Goal: Use online tool/utility: Utilize a website feature to perform a specific function

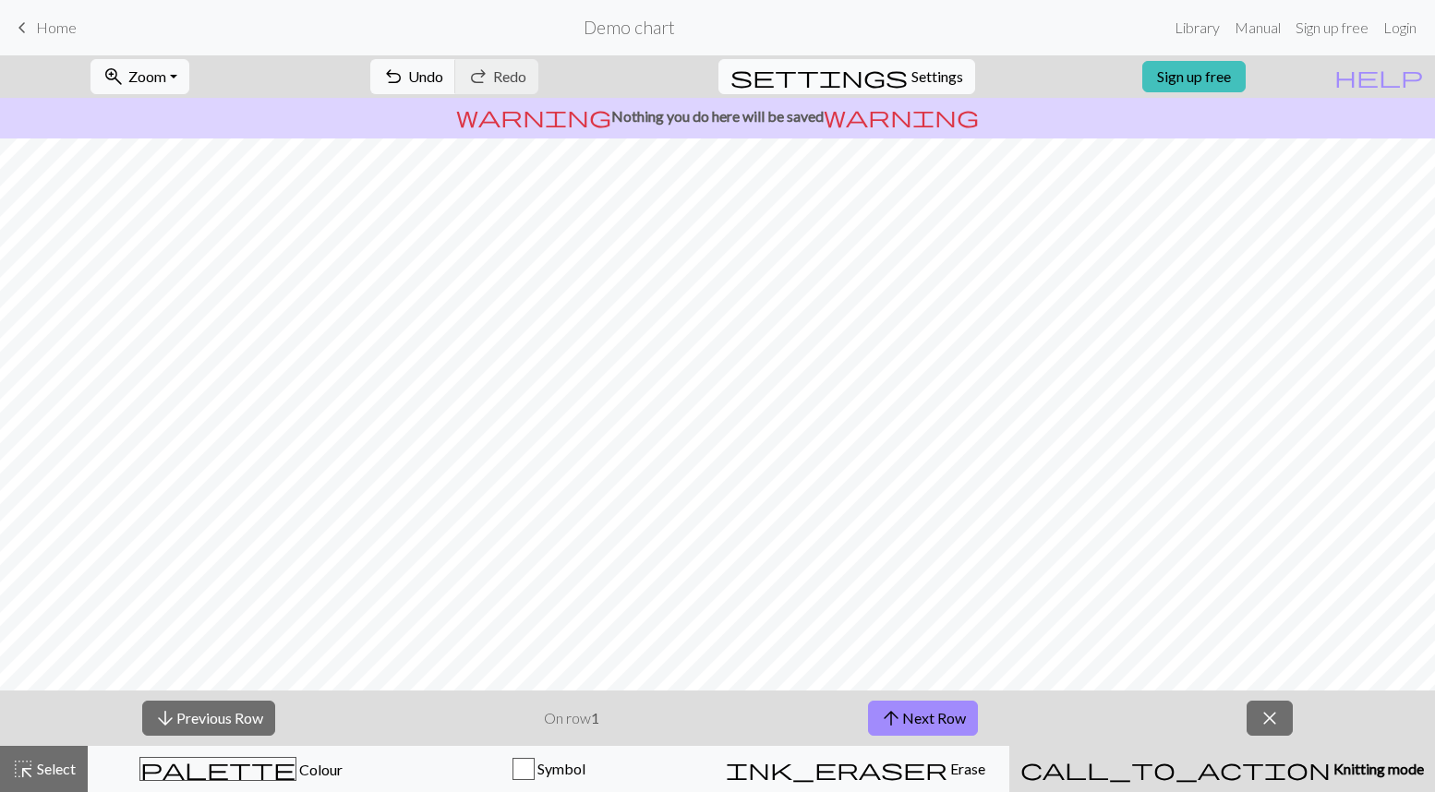
click at [890, 76] on button "settings Settings" at bounding box center [846, 76] width 257 height 35
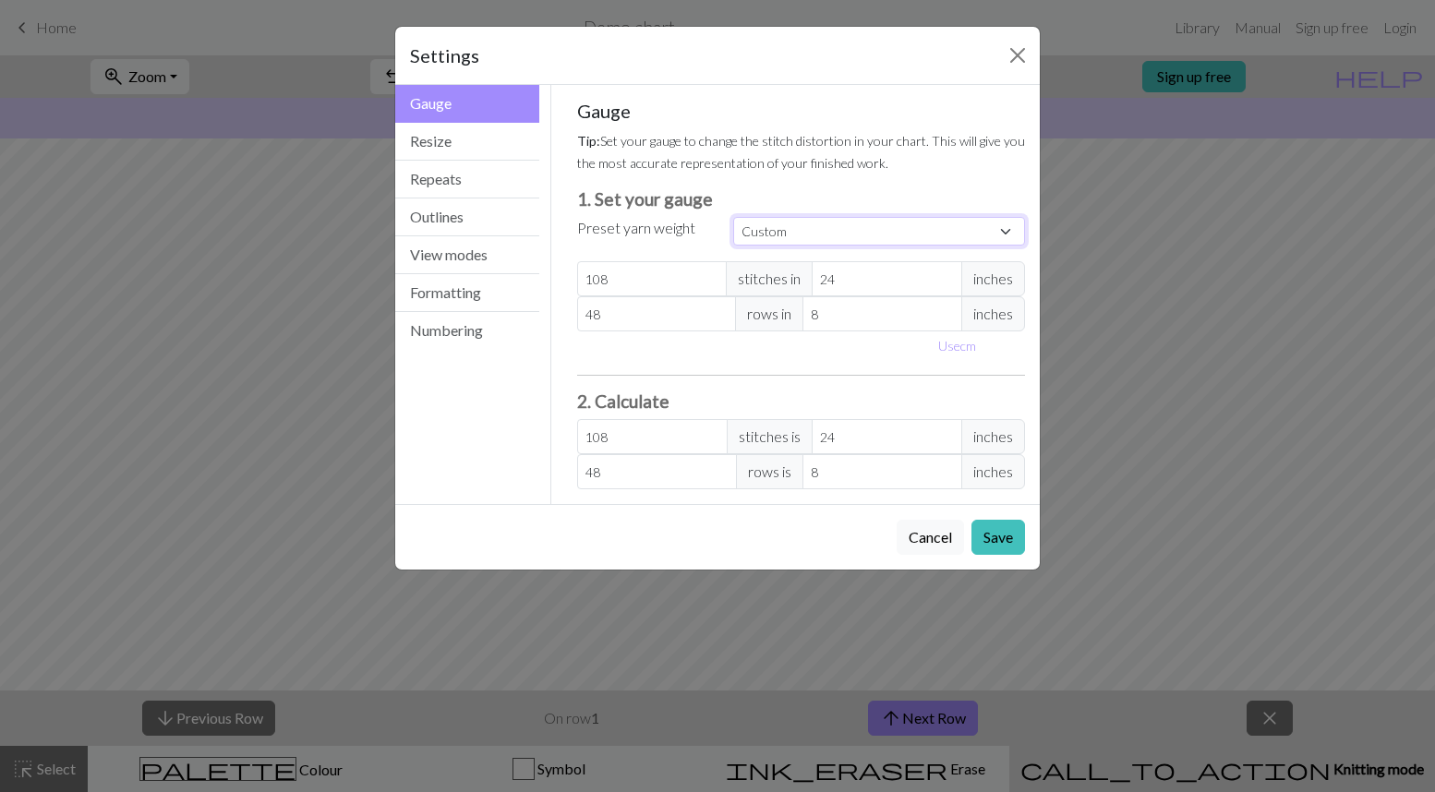
click at [807, 236] on select "Custom Square Lace Light Fingering Fingering Sport Double knit Worsted Aran Bul…" at bounding box center [879, 231] width 292 height 29
select select "bulky"
click at [733, 217] on select "Custom Square Lace Light Fingering Fingering Sport Double knit Worsted Aran Bul…" at bounding box center [879, 231] width 292 height 29
type input "14"
type input "4"
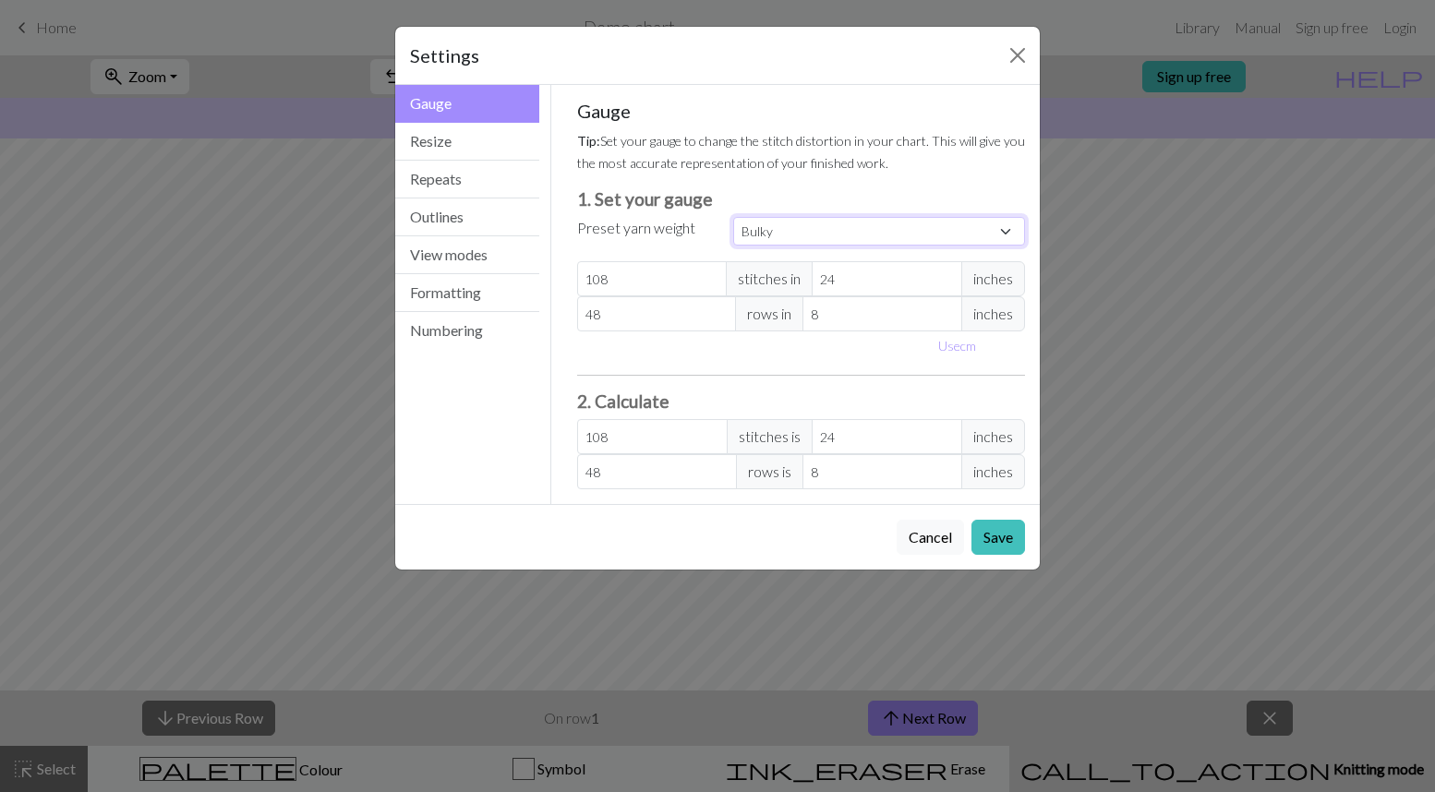
type input "19"
type input "4"
type input "84"
type input "38"
click at [459, 142] on button "Resize" at bounding box center [467, 142] width 144 height 38
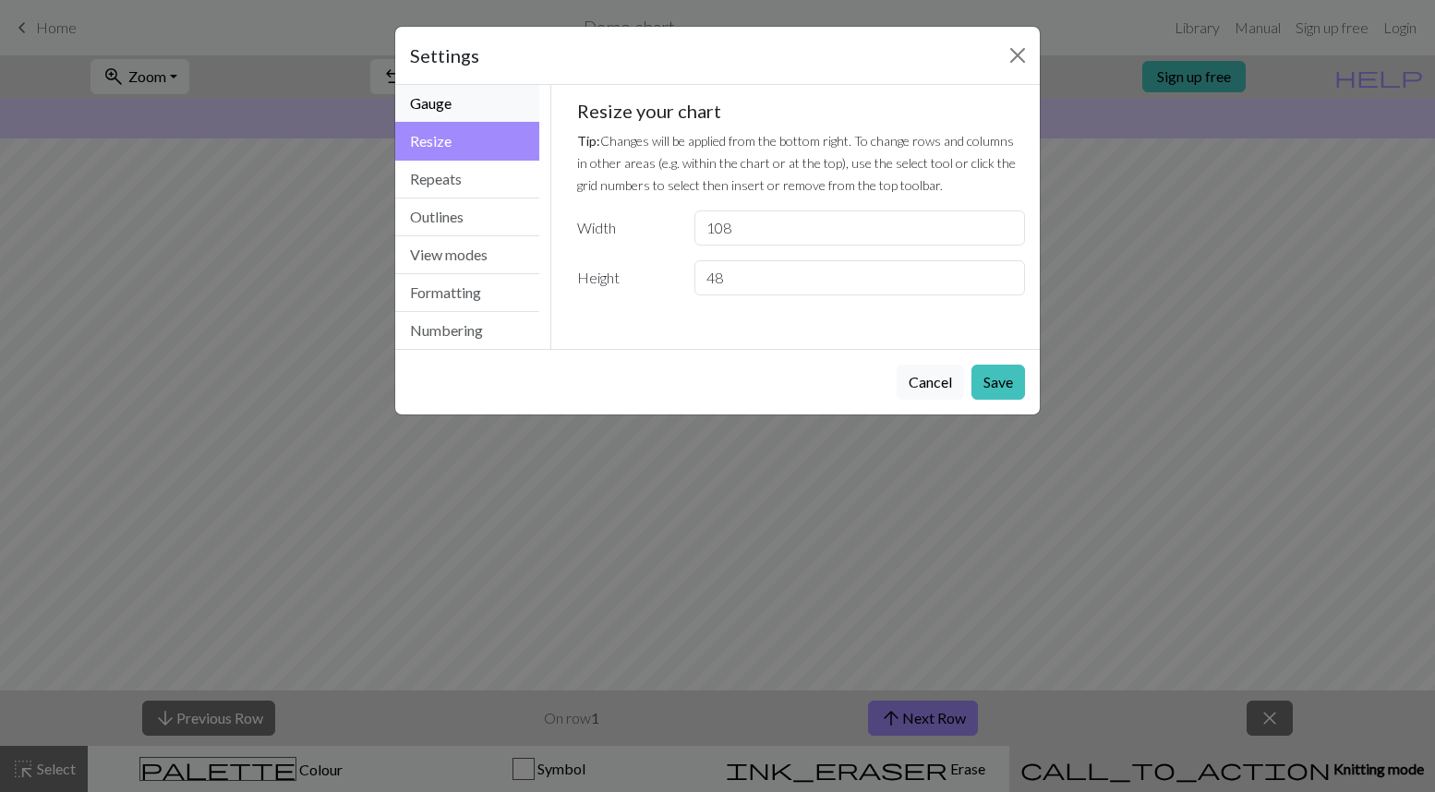
click at [461, 112] on button "Gauge" at bounding box center [467, 104] width 144 height 38
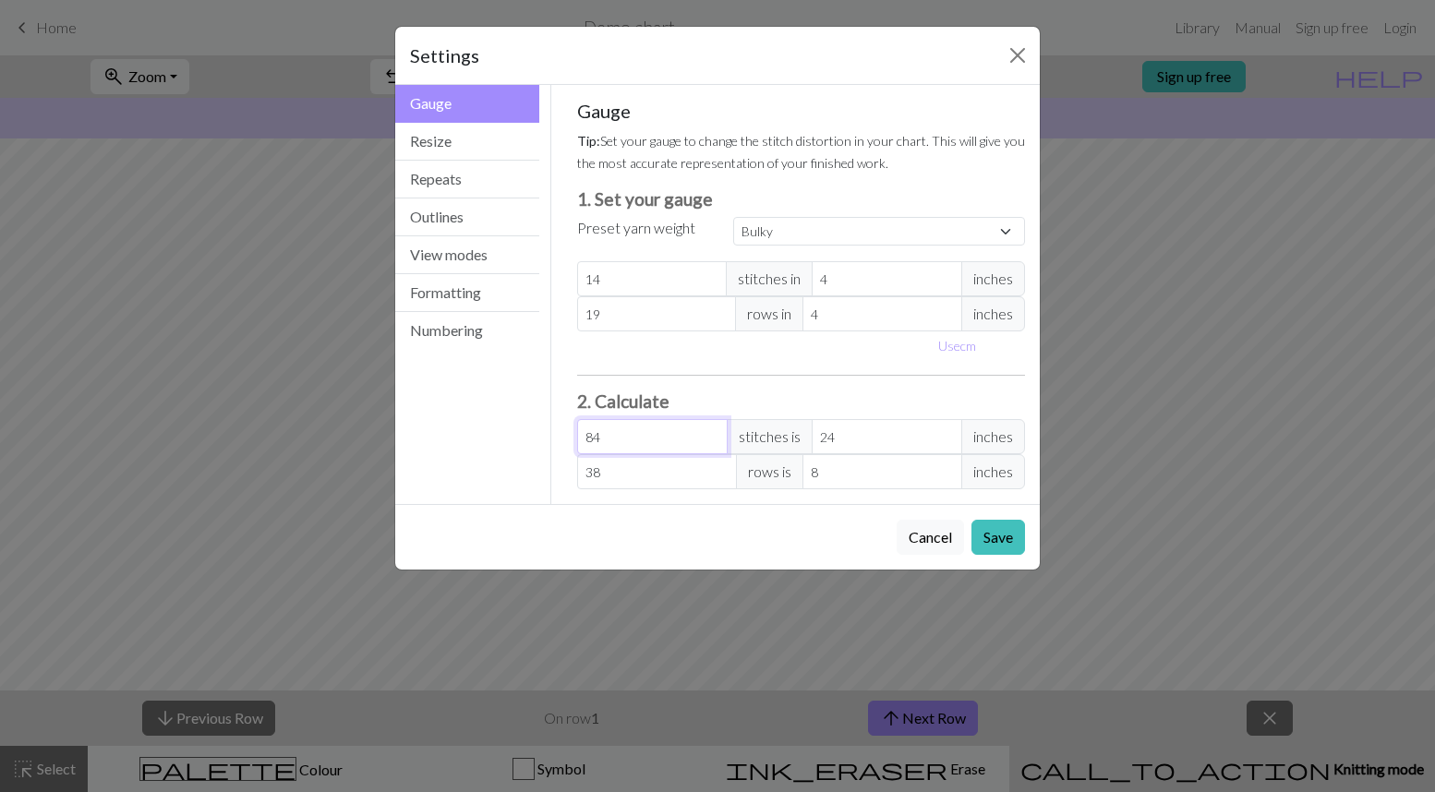
drag, startPoint x: 621, startPoint y: 437, endPoint x: 568, endPoint y: 437, distance: 52.6
click at [568, 437] on div "Gauge Tip: Set your gauge to change the stitch distortion in your chart. This w…" at bounding box center [801, 294] width 478 height 419
type input "1"
type input "0.29"
type input "10"
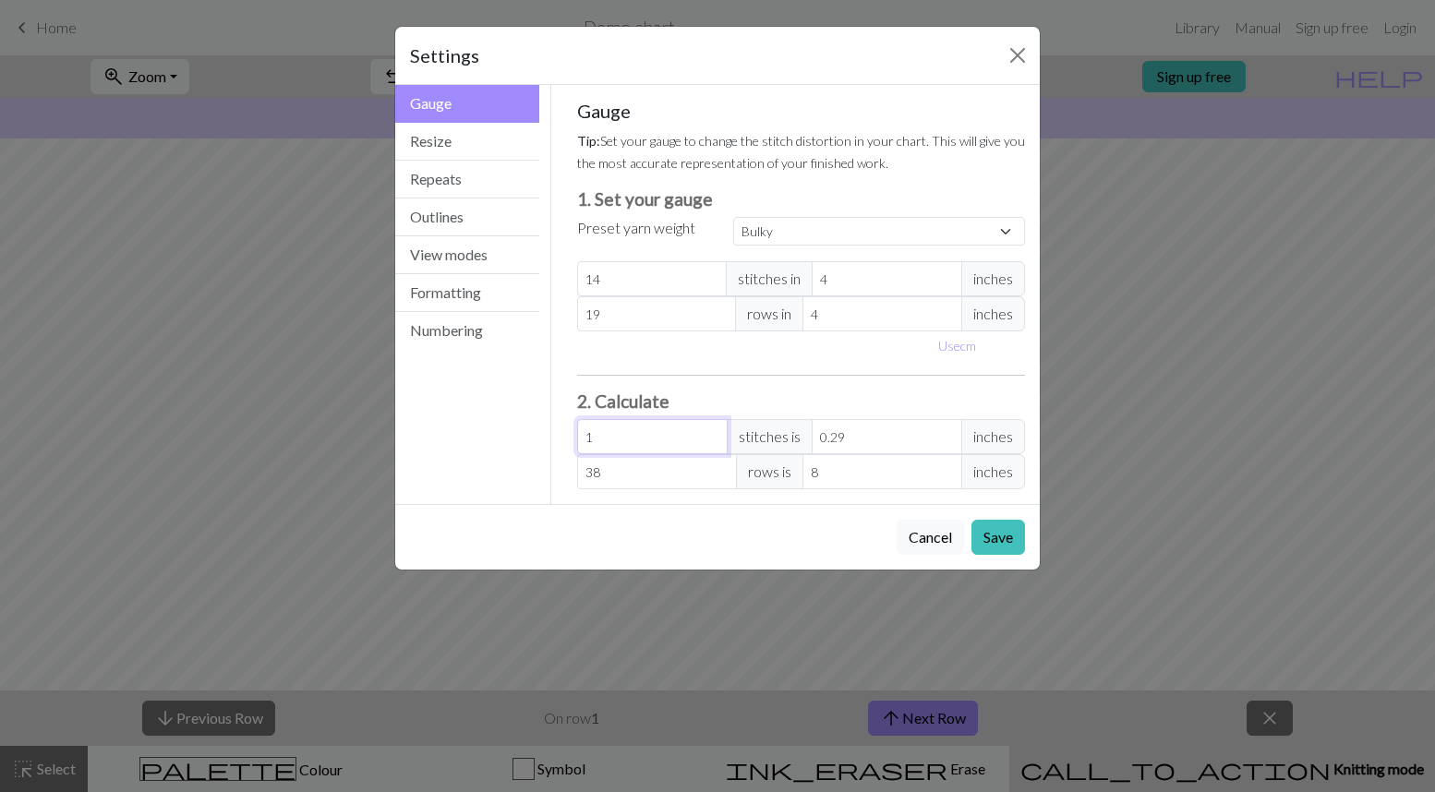
type input "2.86"
type input "108"
type input "30.86"
type input "108"
drag, startPoint x: 607, startPoint y: 478, endPoint x: 584, endPoint y: 477, distance: 23.1
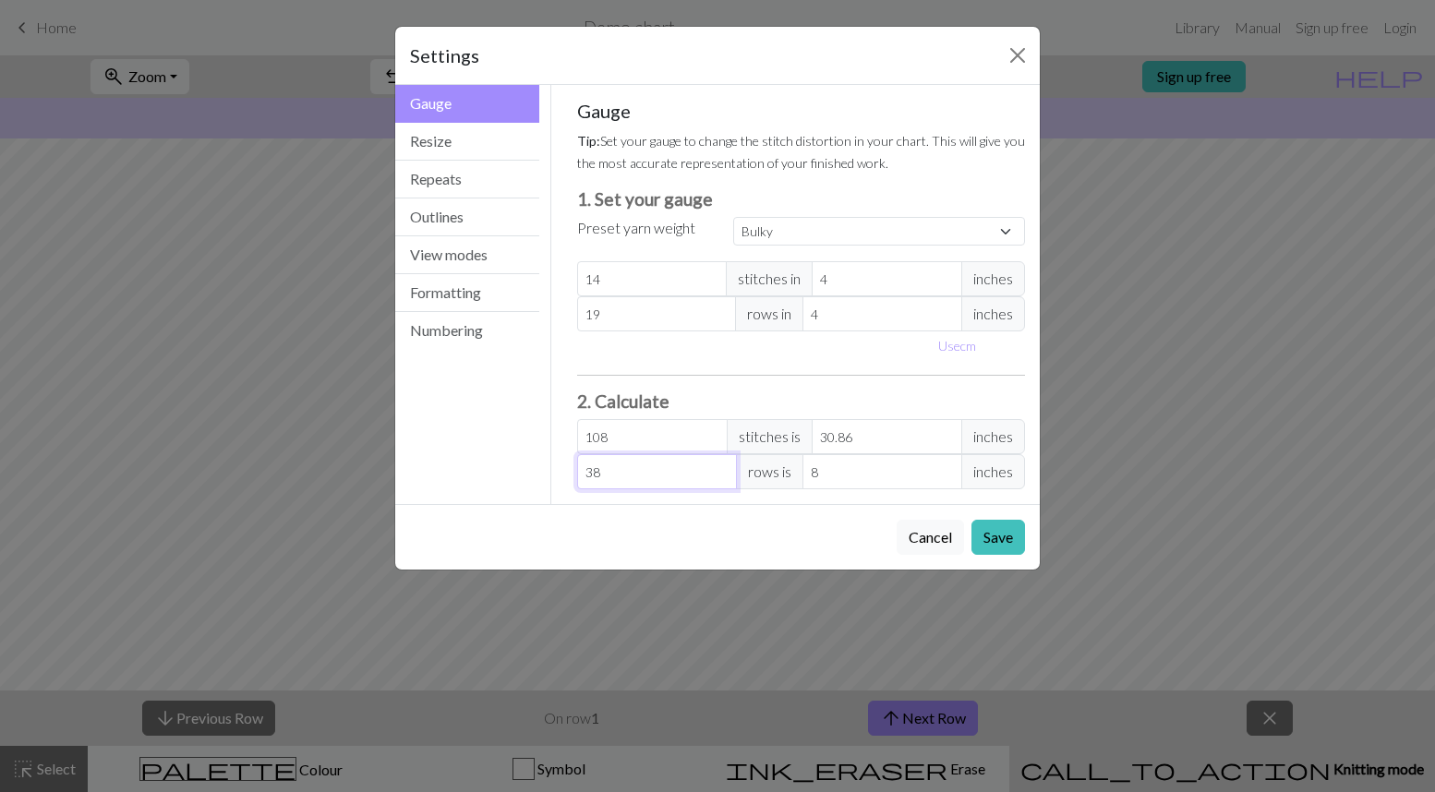
click at [584, 477] on input "38" at bounding box center [657, 471] width 160 height 35
type input "4"
type input "0.84"
type input "48"
type input "10.11"
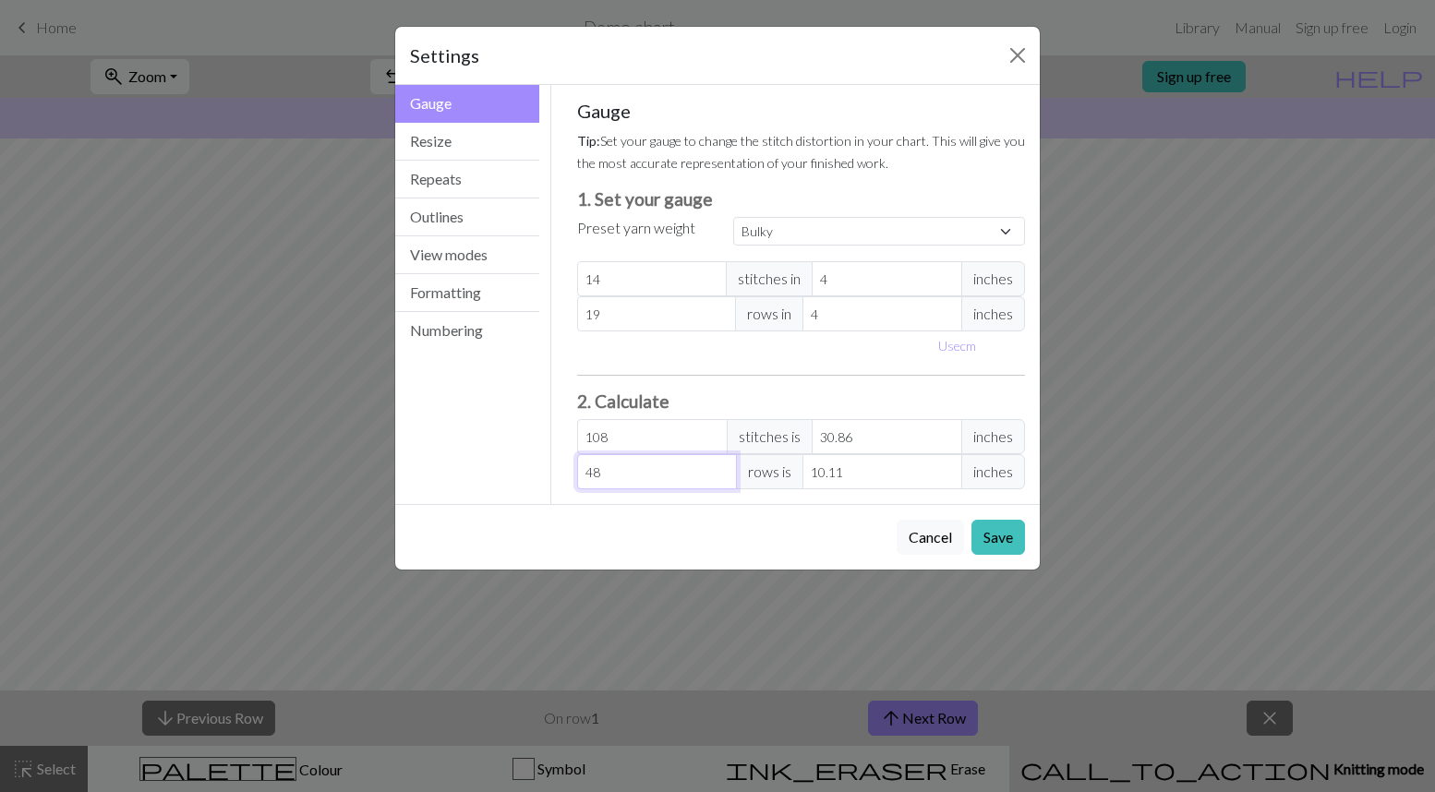
type input "48"
click at [533, 516] on div "Cancel Save" at bounding box center [717, 537] width 645 height 66
click at [591, 441] on input "108" at bounding box center [652, 436] width 151 height 35
drag, startPoint x: 868, startPoint y: 437, endPoint x: 821, endPoint y: 440, distance: 47.2
click at [821, 440] on input "30.86" at bounding box center [887, 436] width 151 height 35
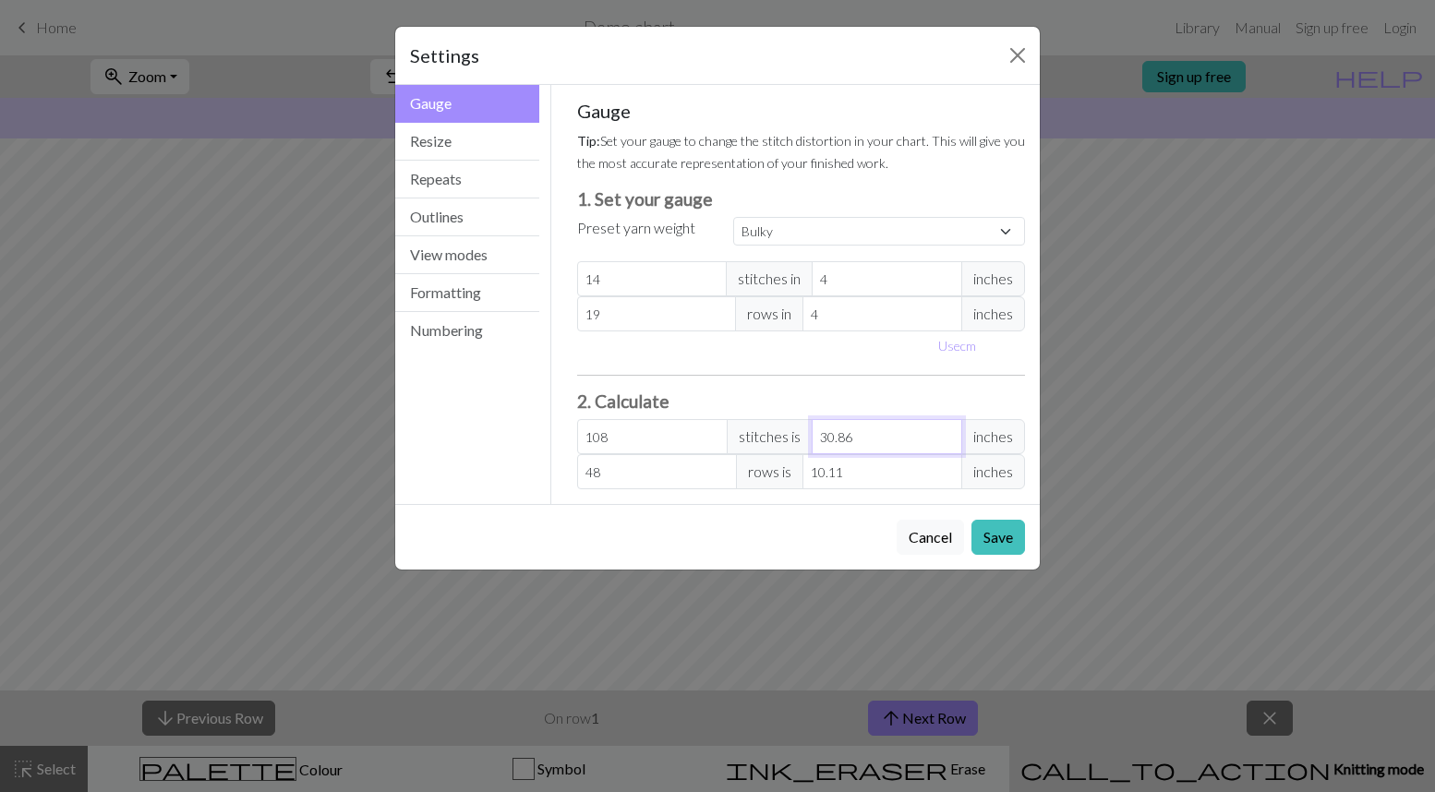
type input "10.5"
type input "3"
type input "126"
type input "36"
drag, startPoint x: 851, startPoint y: 475, endPoint x: 820, endPoint y: 481, distance: 32.1
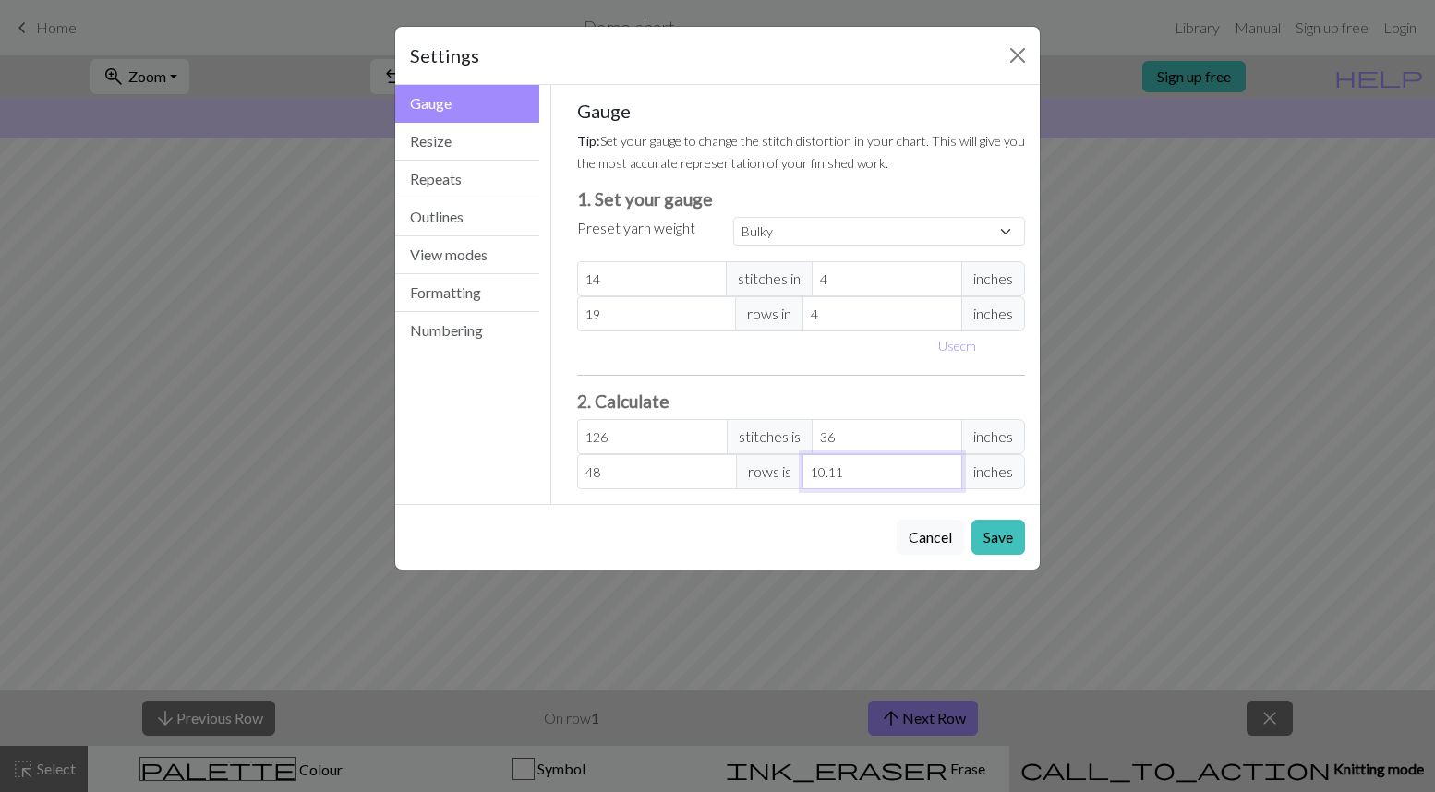
click at [820, 481] on input "10.11" at bounding box center [883, 471] width 160 height 35
type input "57"
type input "12"
click at [461, 140] on button "Resize" at bounding box center [467, 142] width 144 height 38
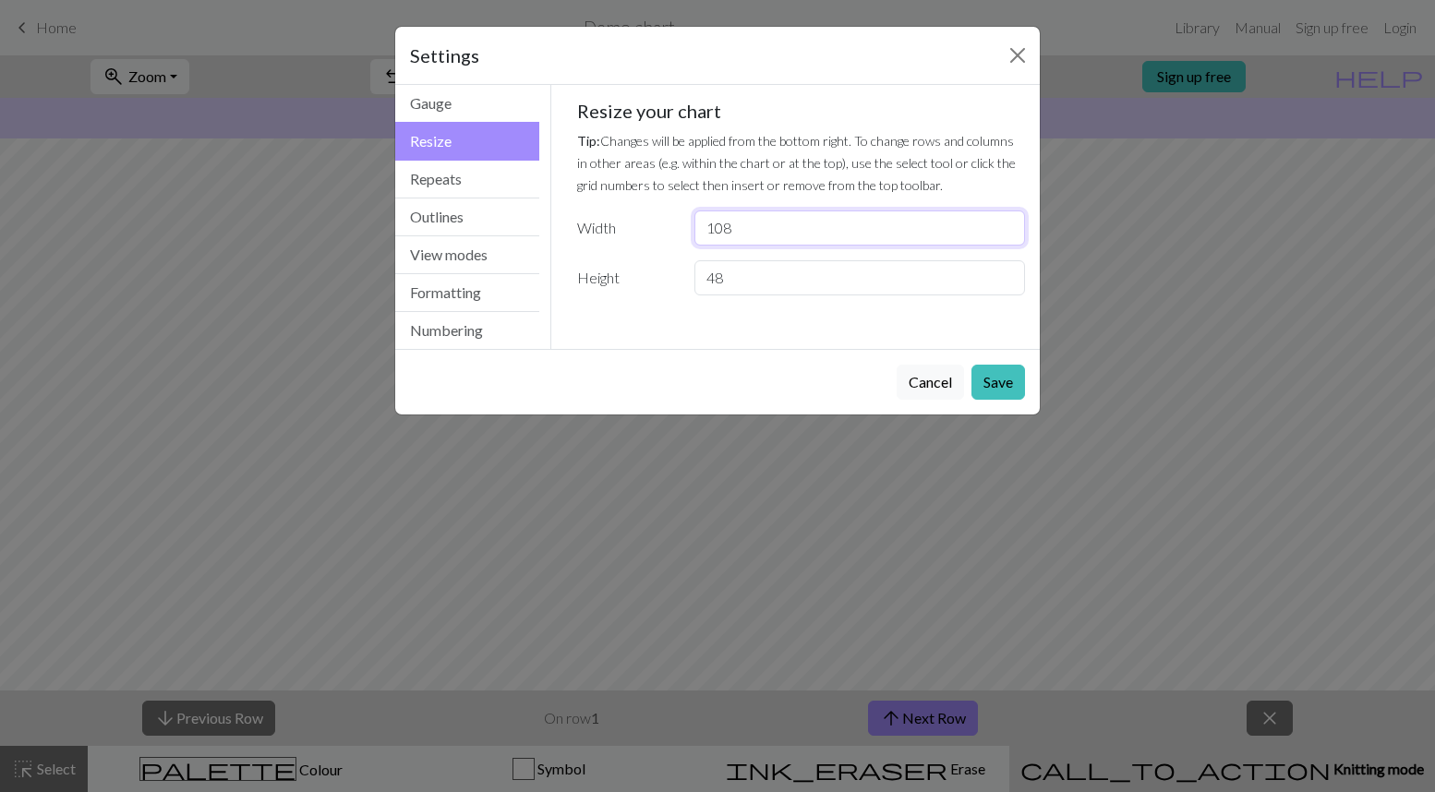
drag, startPoint x: 741, startPoint y: 232, endPoint x: 717, endPoint y: 232, distance: 24.0
click at [717, 232] on input "108" at bounding box center [859, 228] width 331 height 35
type input "126"
drag, startPoint x: 729, startPoint y: 279, endPoint x: 707, endPoint y: 282, distance: 21.4
click at [707, 282] on input "48" at bounding box center [859, 277] width 331 height 35
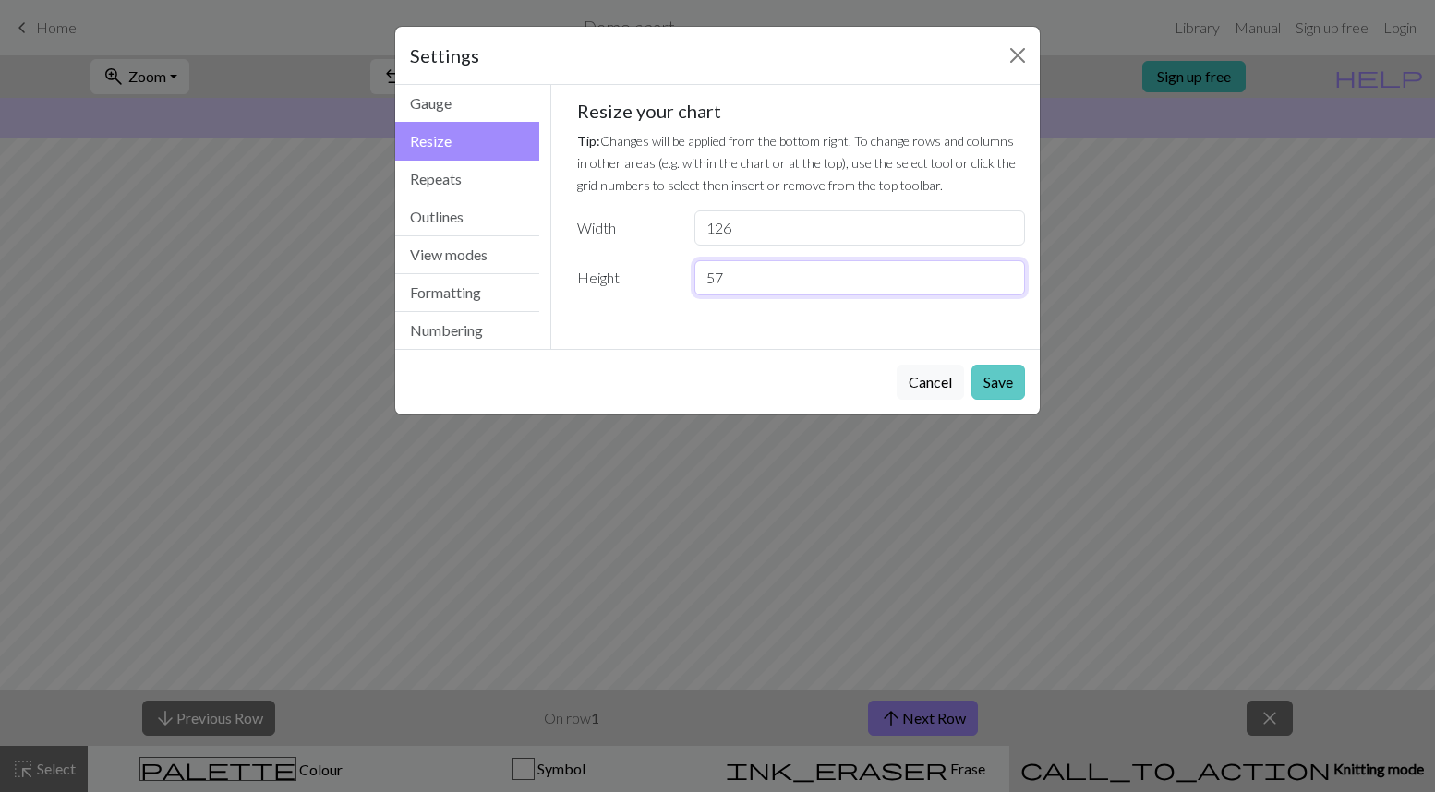
type input "57"
click at [1008, 387] on button "Save" at bounding box center [999, 382] width 54 height 35
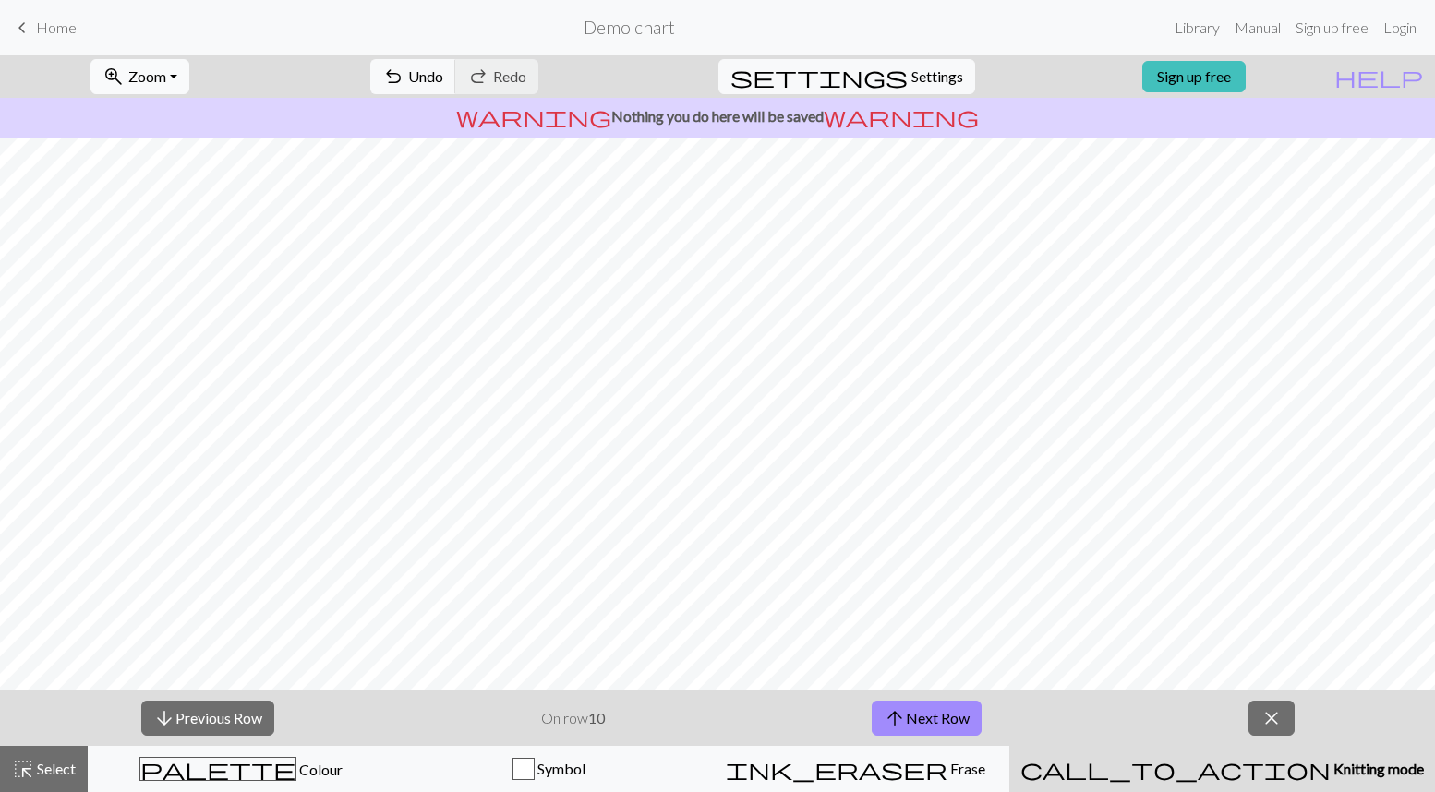
click at [189, 73] on button "zoom_in Zoom Zoom" at bounding box center [140, 76] width 99 height 35
click at [173, 223] on button "50%" at bounding box center [164, 222] width 146 height 30
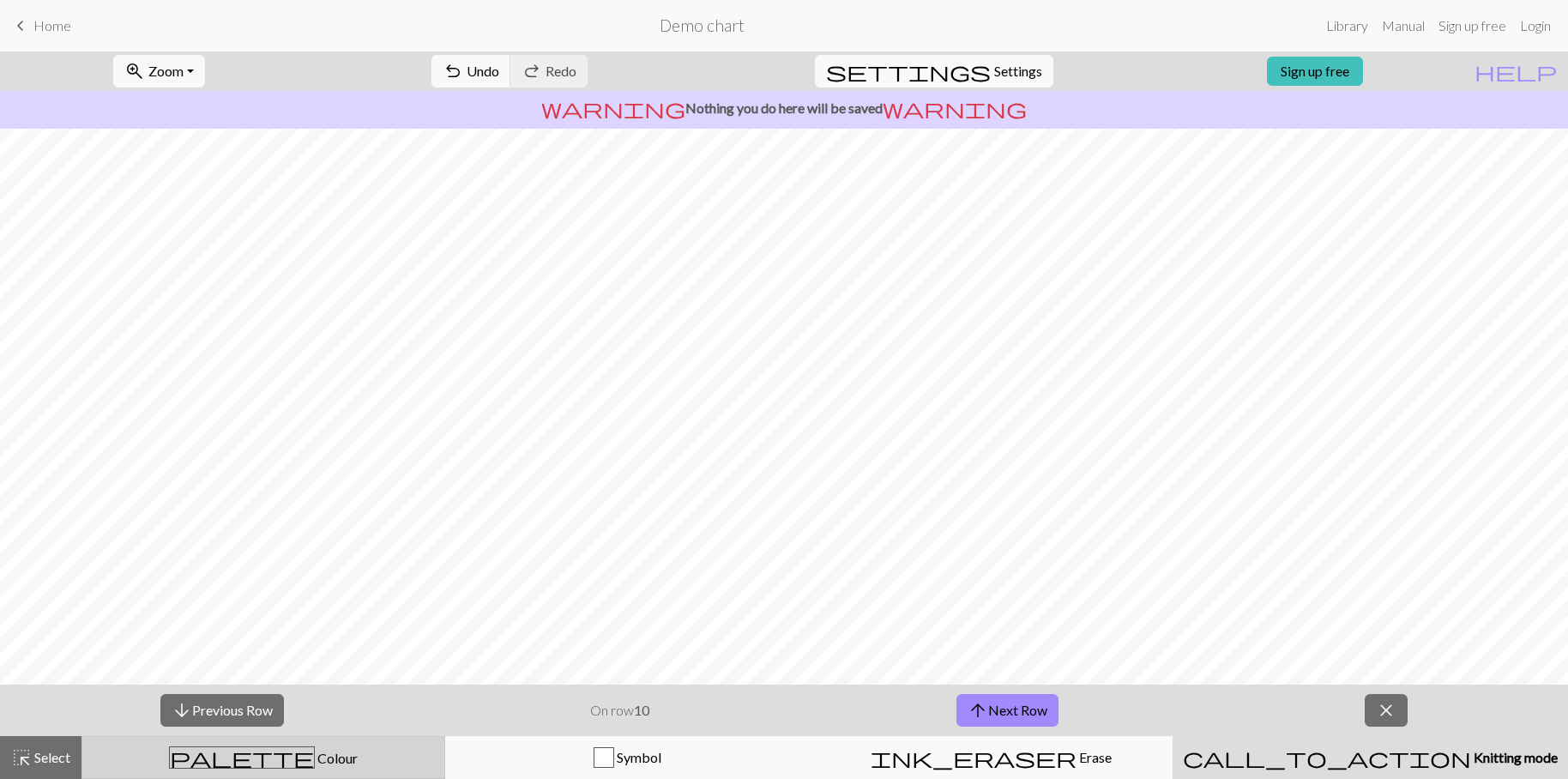
click at [315, 734] on span "Colour" at bounding box center [336, 758] width 43 height 17
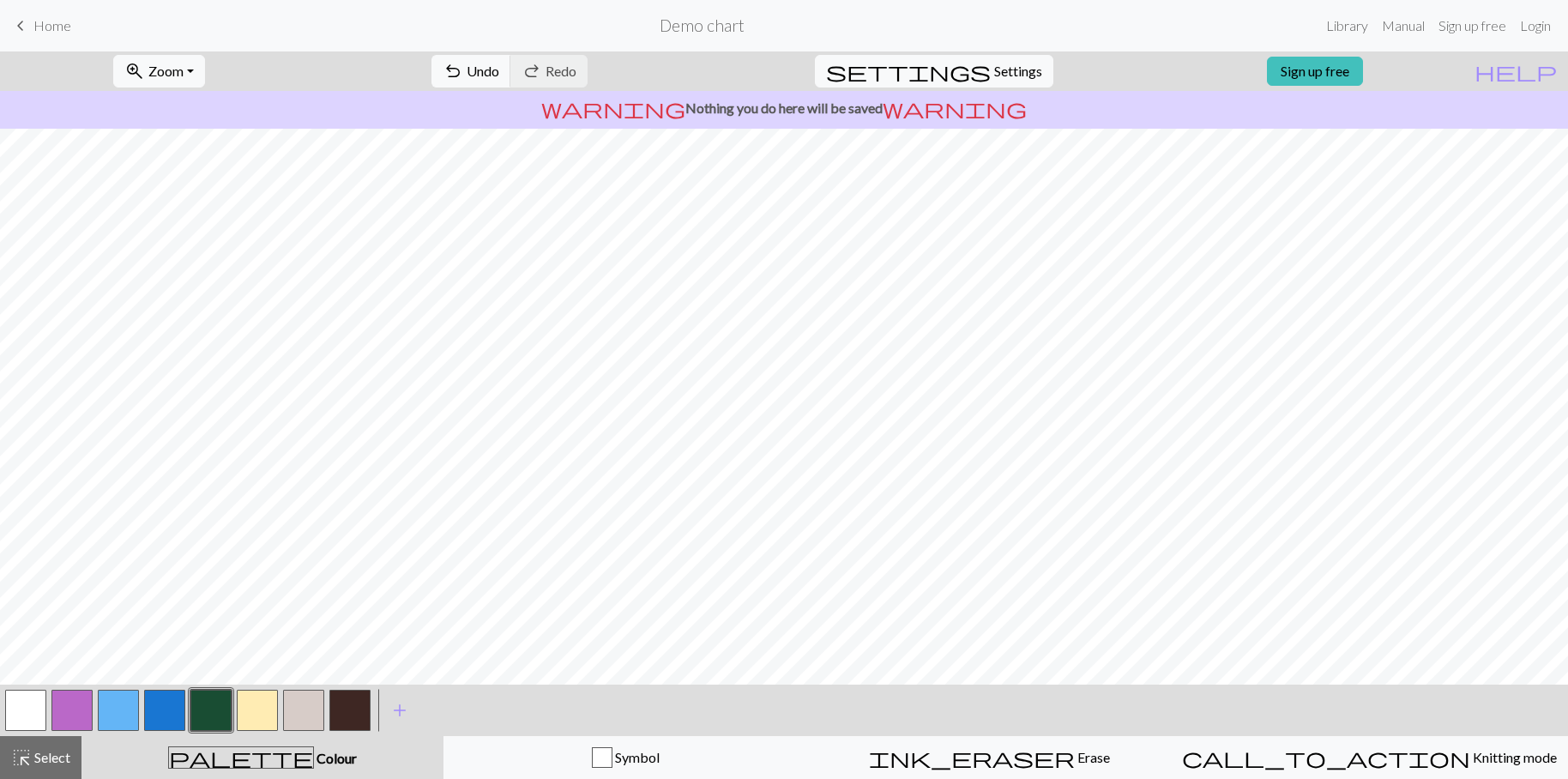
click at [119, 711] on button "button" at bounding box center [118, 709] width 41 height 41
click at [174, 719] on button "button" at bounding box center [164, 709] width 41 height 41
click at [121, 719] on button "button" at bounding box center [118, 709] width 41 height 41
click at [299, 718] on button "button" at bounding box center [304, 709] width 41 height 41
click at [256, 705] on button "button" at bounding box center [257, 709] width 41 height 41
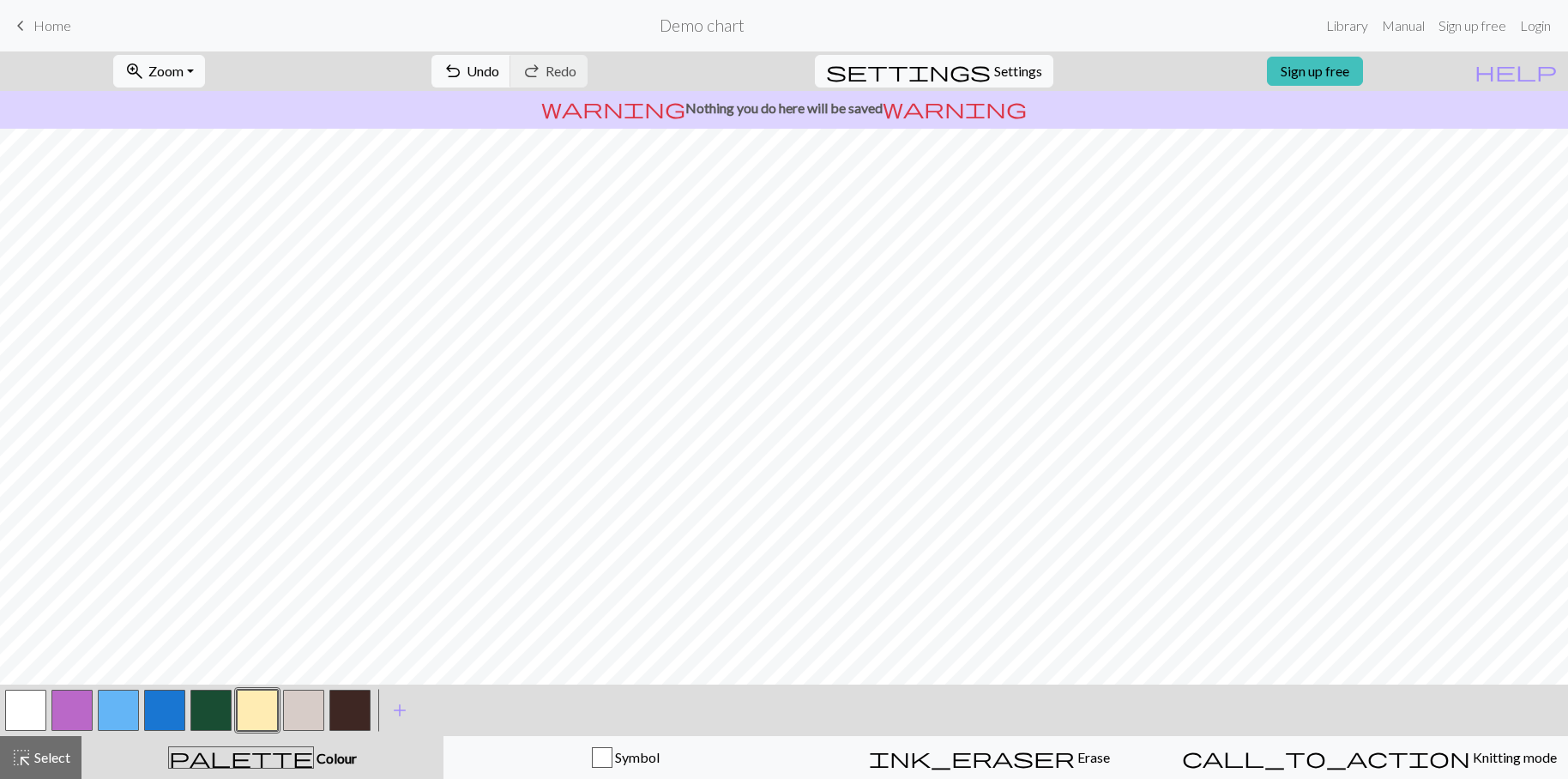
click at [303, 712] on button "button" at bounding box center [304, 709] width 41 height 41
click at [253, 712] on button "button" at bounding box center [257, 709] width 41 height 41
click at [293, 712] on button "button" at bounding box center [304, 709] width 41 height 41
click at [205, 722] on button "button" at bounding box center [211, 709] width 41 height 41
click at [174, 703] on button "button" at bounding box center [164, 709] width 41 height 41
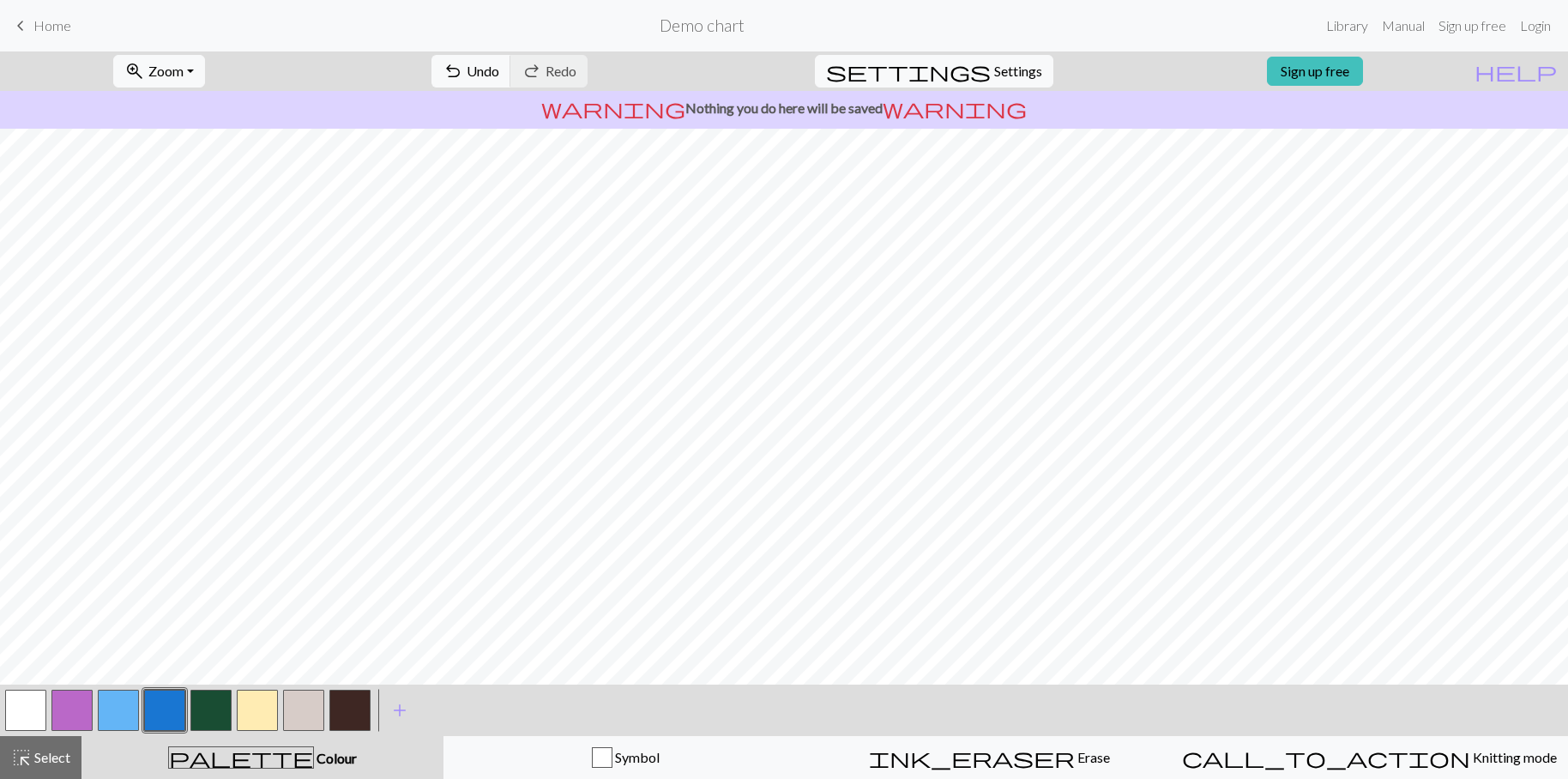
click at [307, 714] on button "button" at bounding box center [304, 709] width 41 height 41
click at [266, 710] on button "button" at bounding box center [257, 709] width 41 height 41
click at [308, 715] on button "button" at bounding box center [304, 709] width 41 height 41
click at [973, 64] on span "settings" at bounding box center [908, 71] width 164 height 24
select select "bulky"
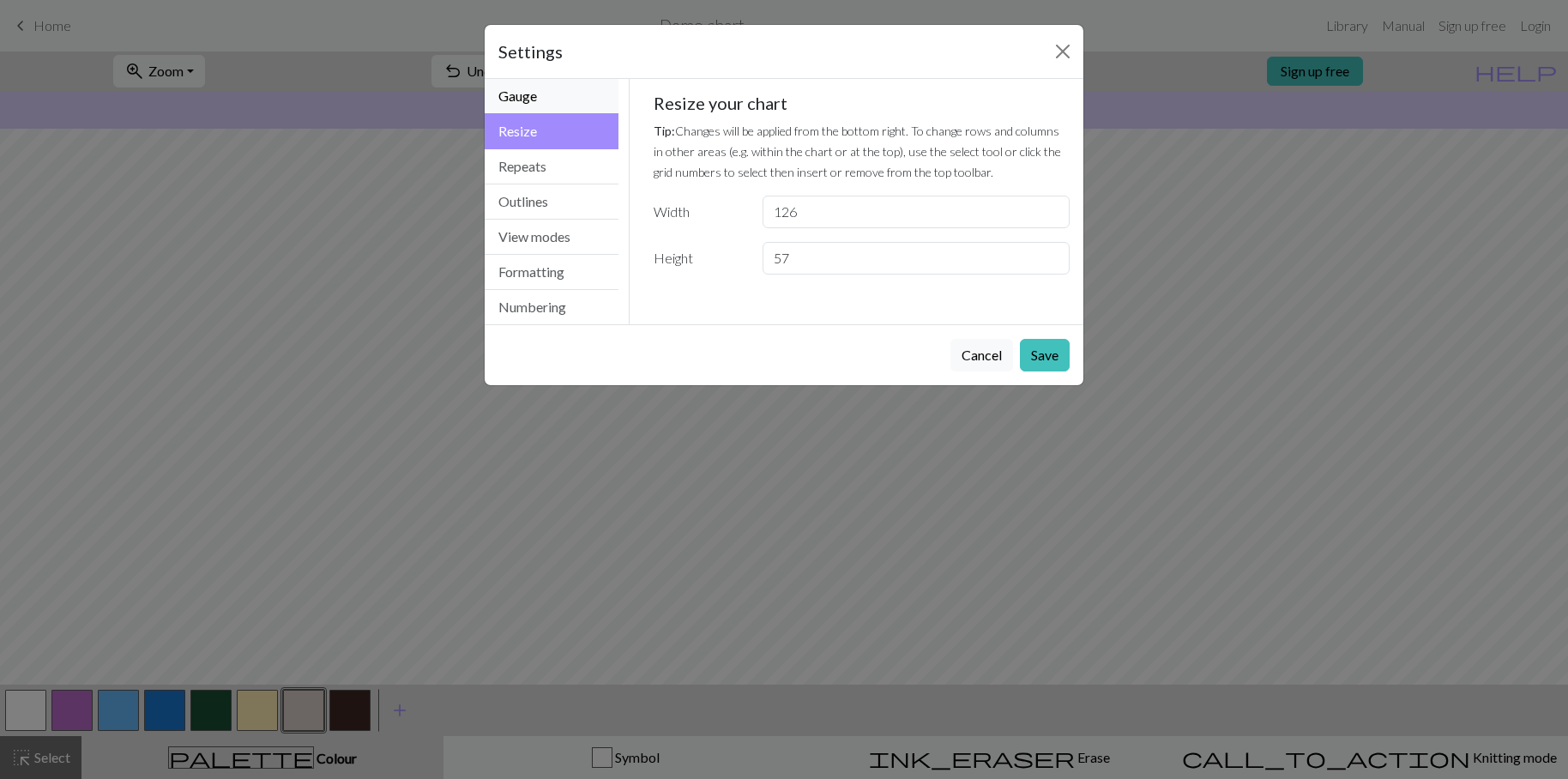
click at [567, 99] on button "Gauge" at bounding box center [552, 97] width 134 height 35
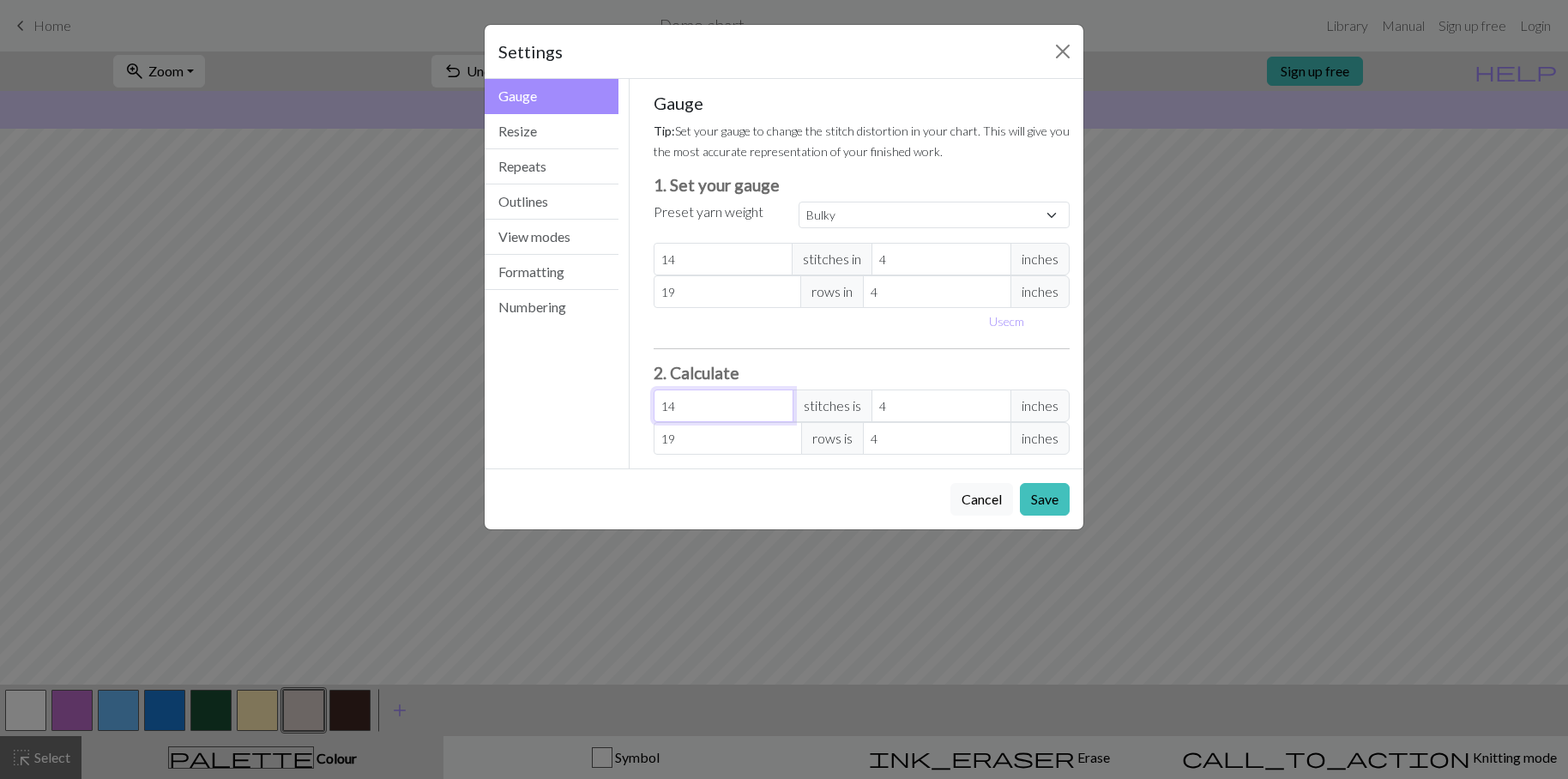
drag, startPoint x: 712, startPoint y: 409, endPoint x: 664, endPoint y: 405, distance: 48.2
click at [664, 405] on input "14" at bounding box center [724, 405] width 140 height 32
type input "1"
type input "0.29"
type input "12"
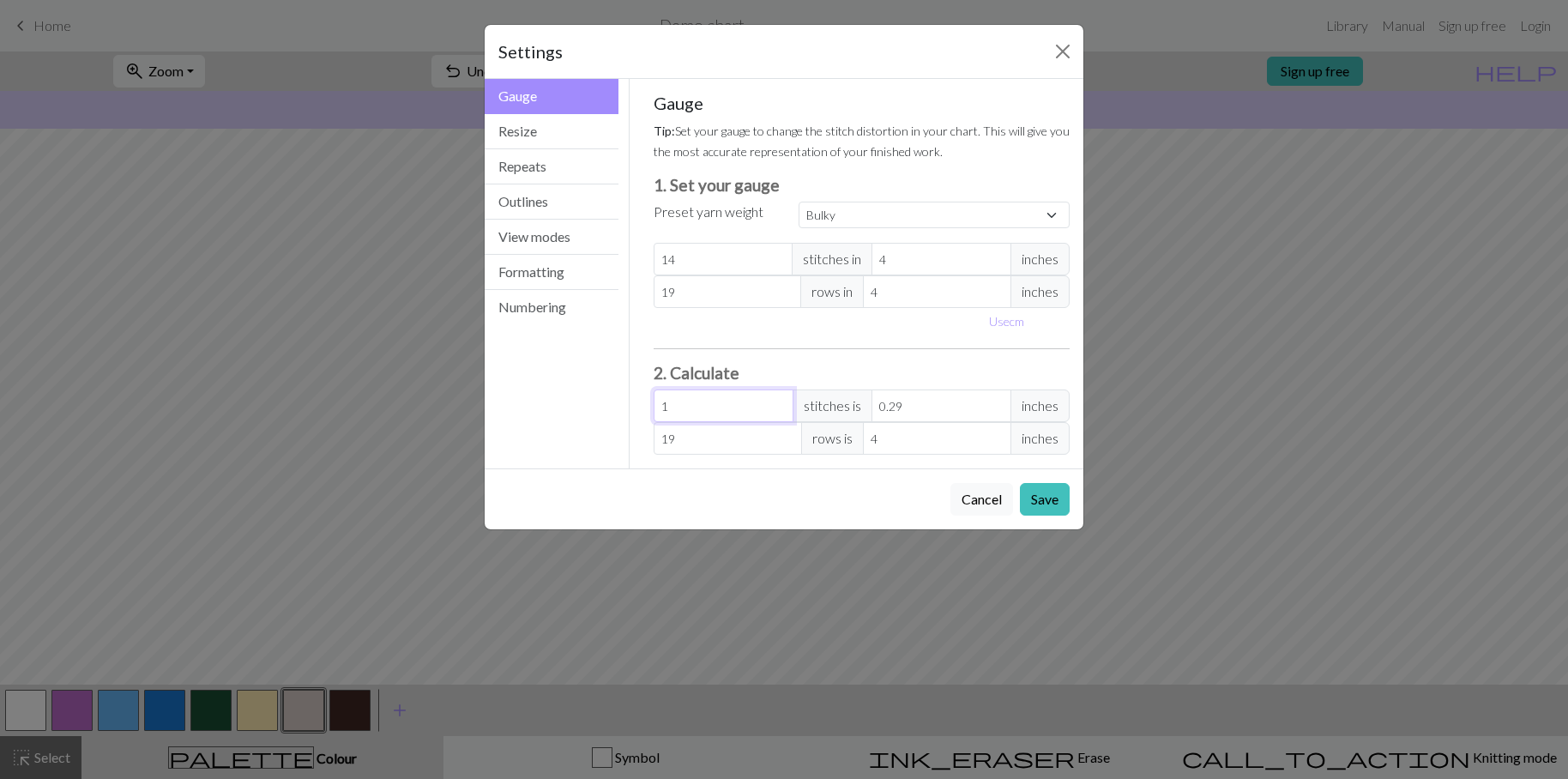
type input "3.43"
type input "126"
type input "36"
type input "126"
drag, startPoint x: 697, startPoint y: 443, endPoint x: 659, endPoint y: 435, distance: 38.8
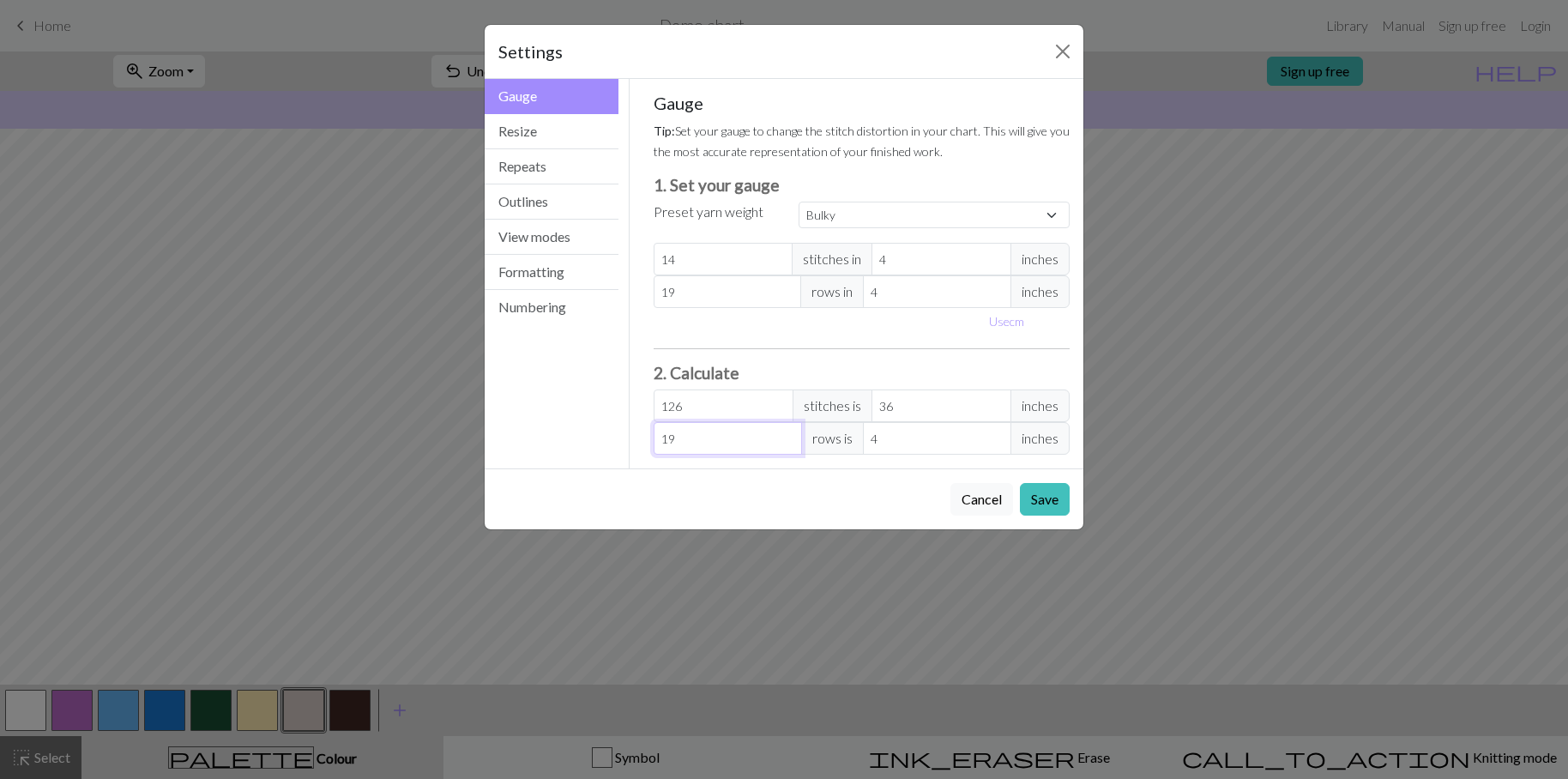
click at [659, 435] on input "19" at bounding box center [728, 437] width 149 height 32
type input "5"
type input "1.05"
type input "57"
type input "12"
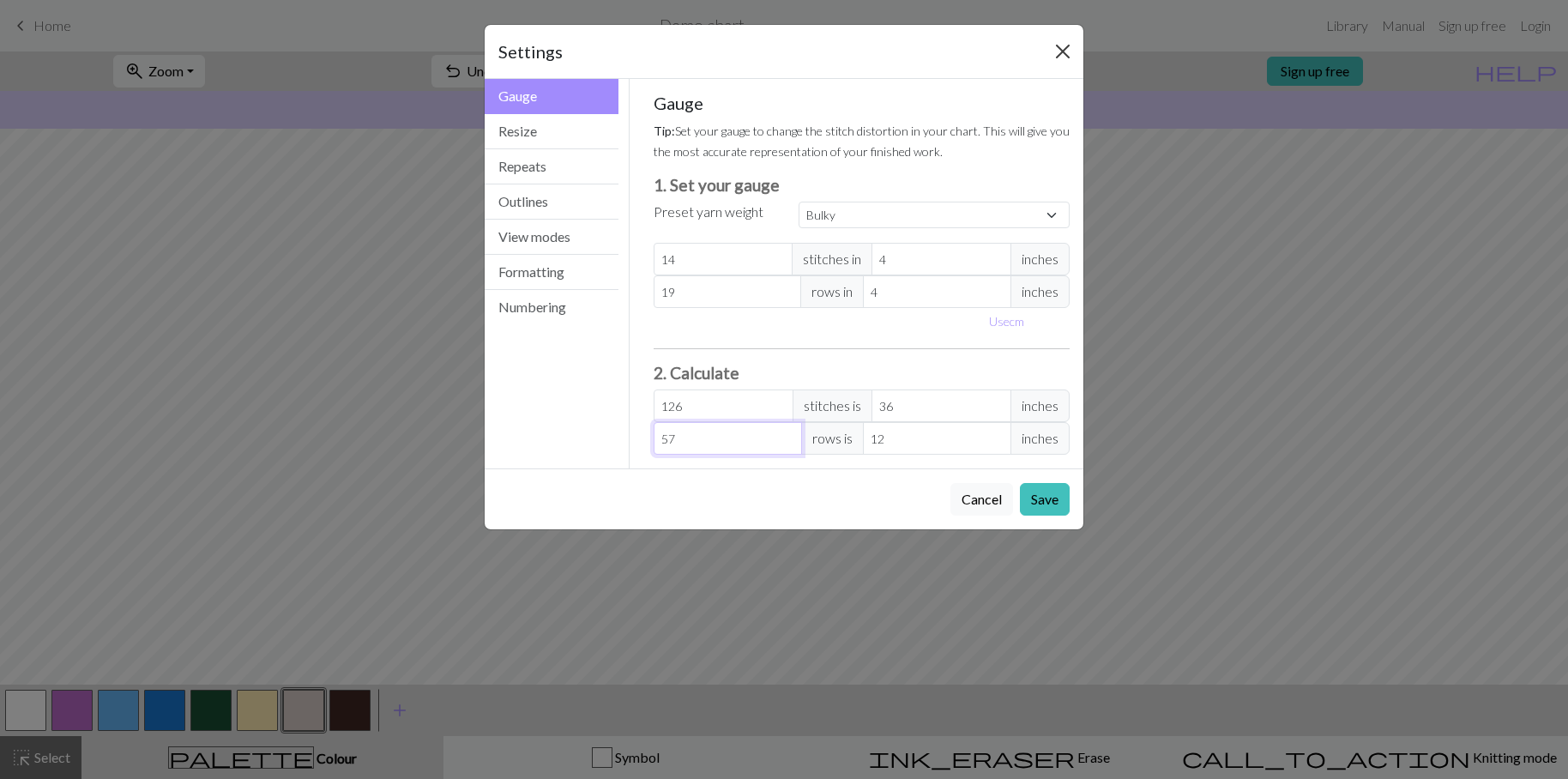
type input "57"
click at [1067, 51] on button "Close" at bounding box center [1063, 52] width 28 height 28
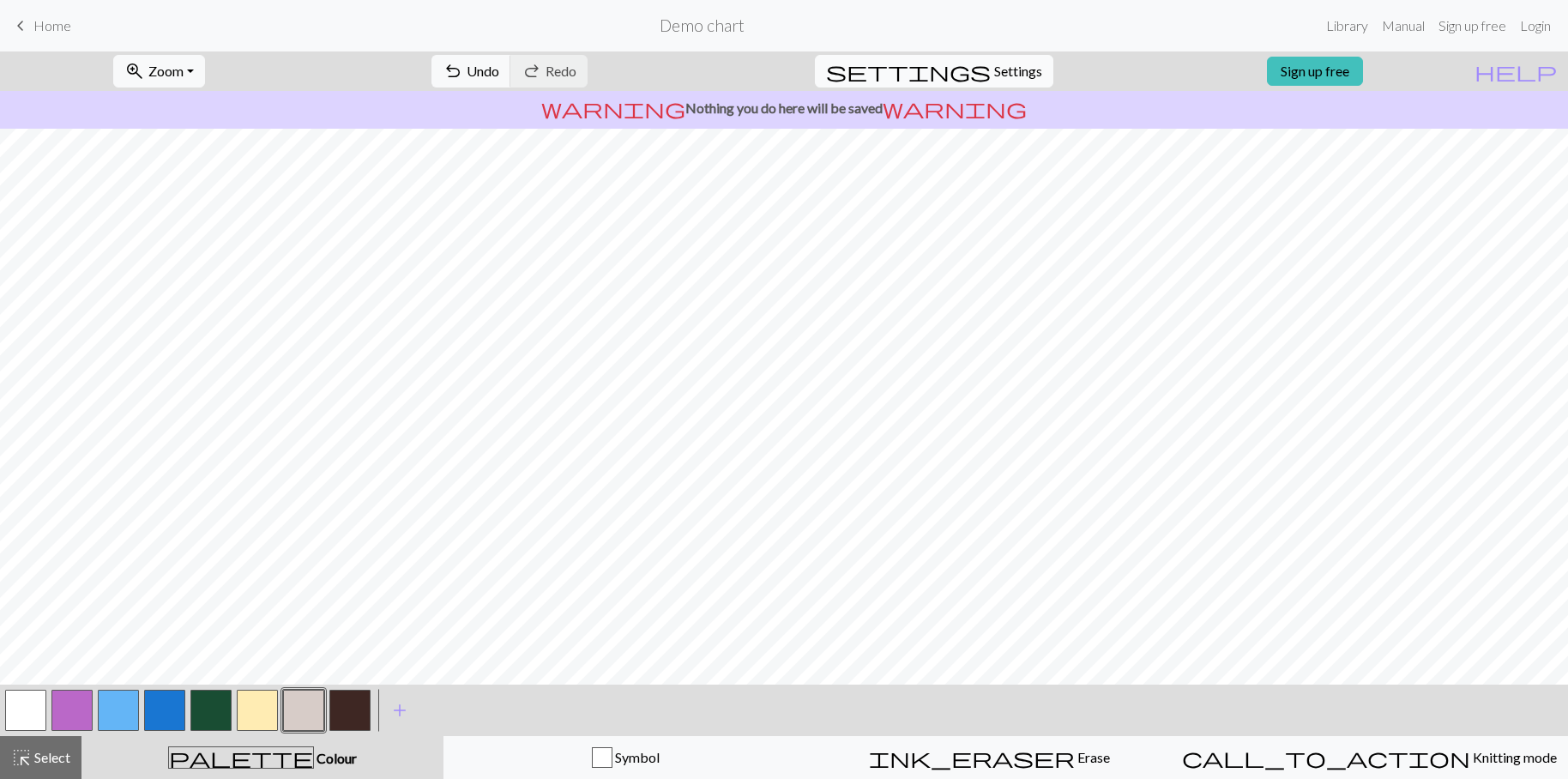
click at [999, 80] on span "Settings" at bounding box center [1018, 71] width 48 height 20
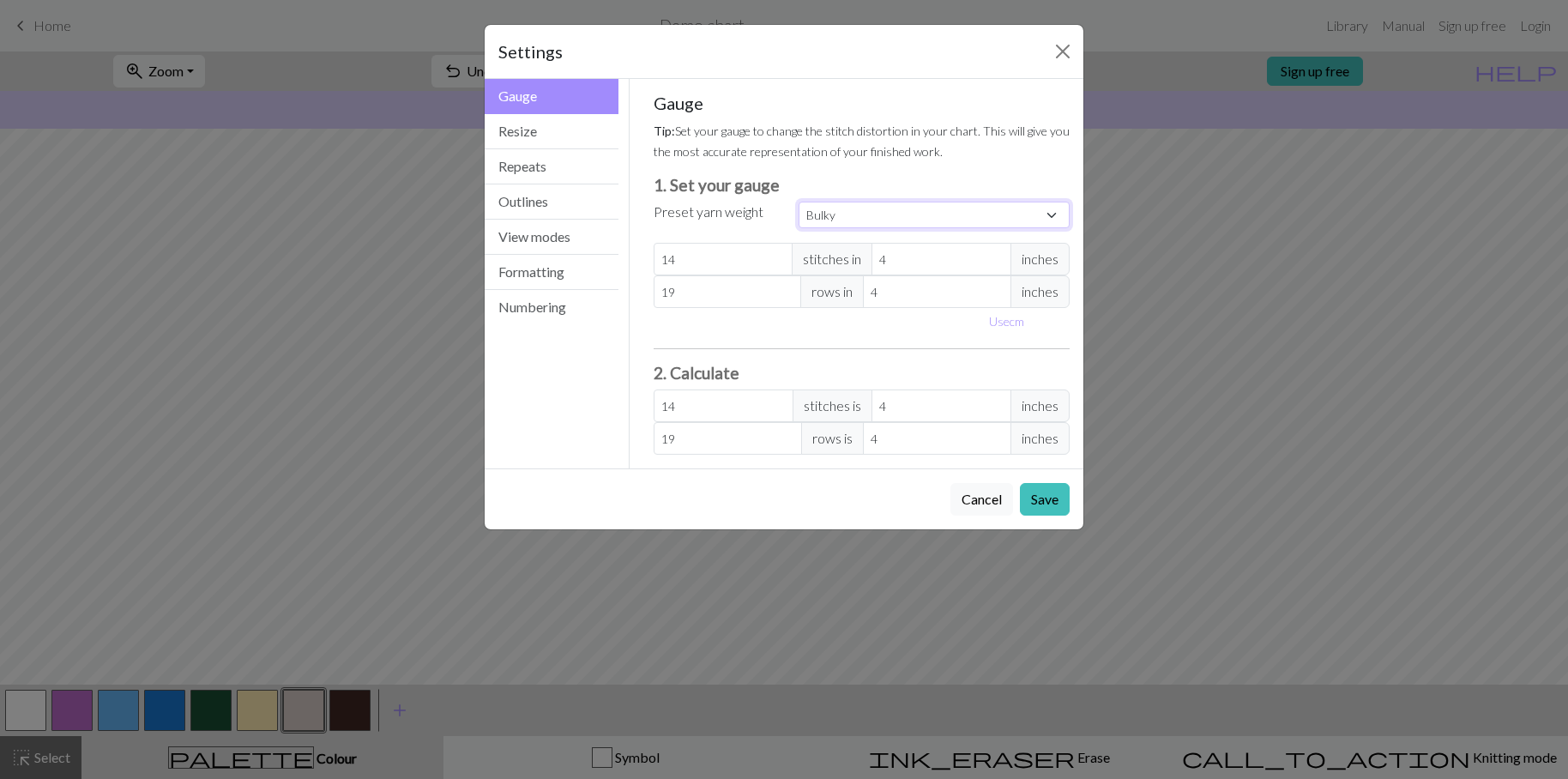
click at [1024, 215] on select "Custom Square Lace Light Fingering Fingering Sport Double knit Worsted Aran Bul…" at bounding box center [934, 214] width 271 height 27
select select "superbulky"
click at [799, 201] on select "Custom Square Lace Light Fingering Fingering Sport Double knit Worsted Aran Bul…" at bounding box center [934, 214] width 271 height 27
type input "8"
type input "15"
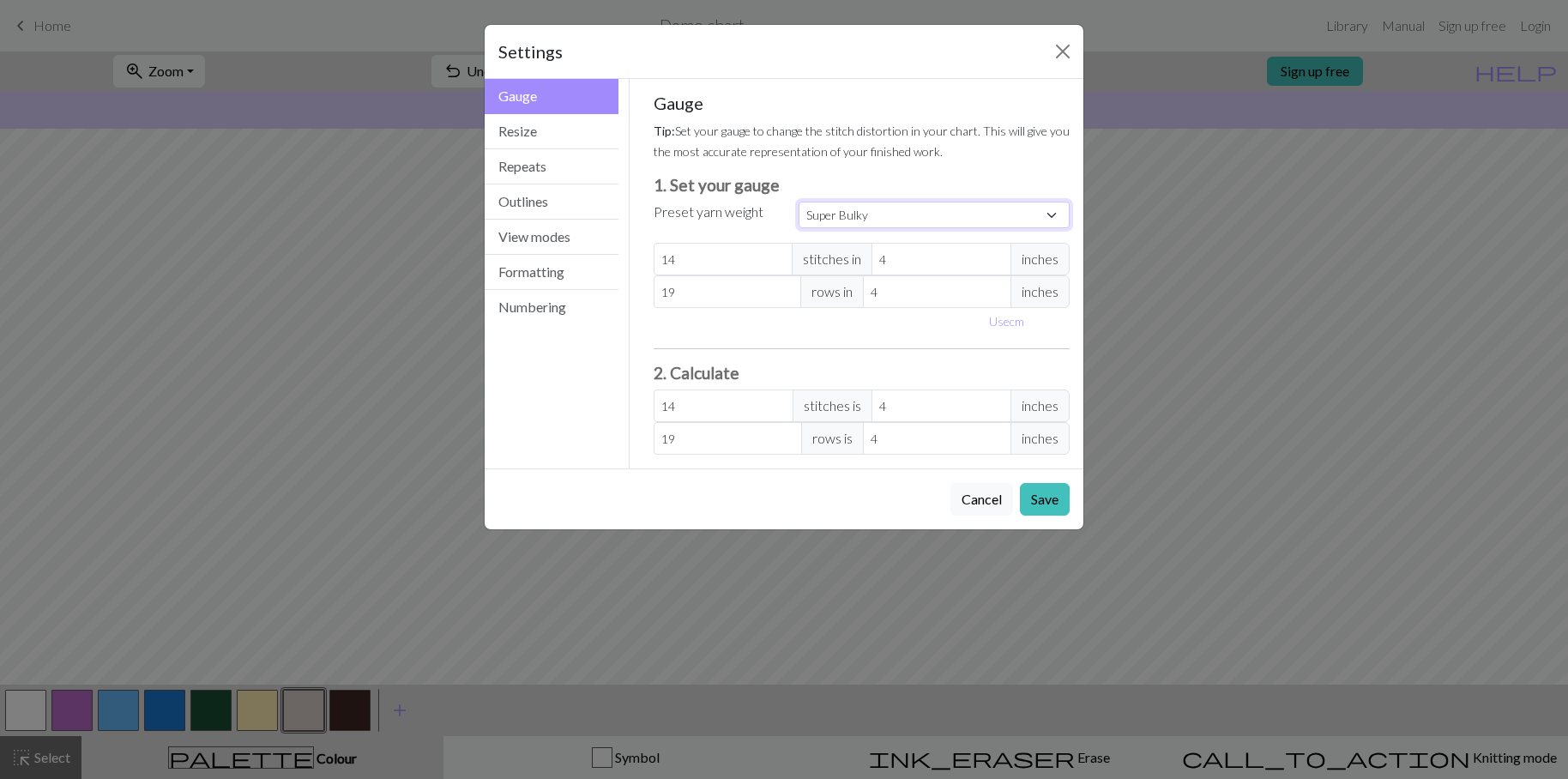
type input "8"
type input "15"
drag, startPoint x: 908, startPoint y: 402, endPoint x: 856, endPoint y: 403, distance: 52.0
click at [856, 403] on div "8 stitches is 4 inches" at bounding box center [862, 405] width 417 height 32
type input "6"
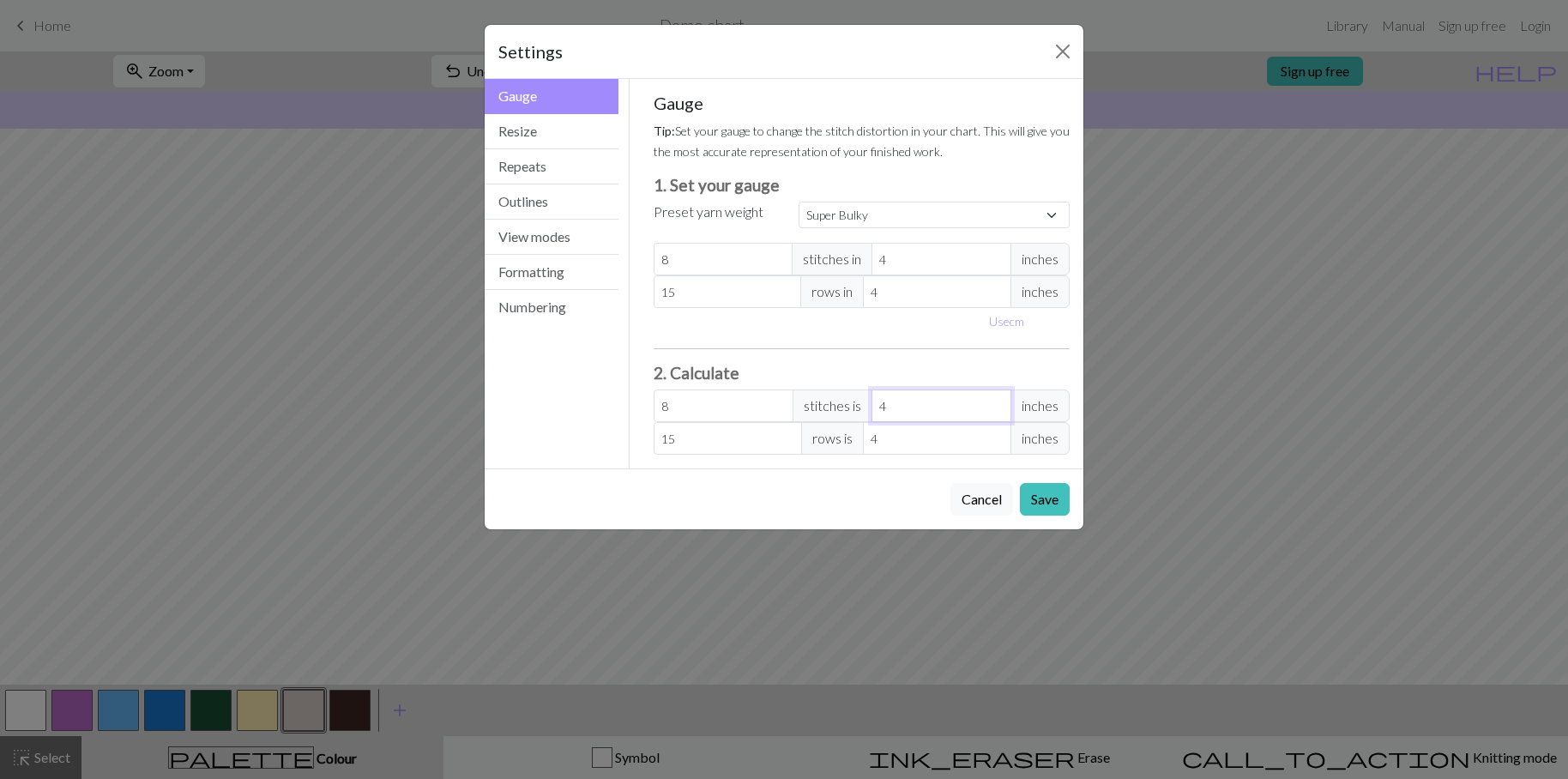
type input "3"
type input "72"
type input "36"
drag, startPoint x: 919, startPoint y: 440, endPoint x: 868, endPoint y: 441, distance: 51.0
click at [868, 441] on input "4" at bounding box center [937, 437] width 149 height 32
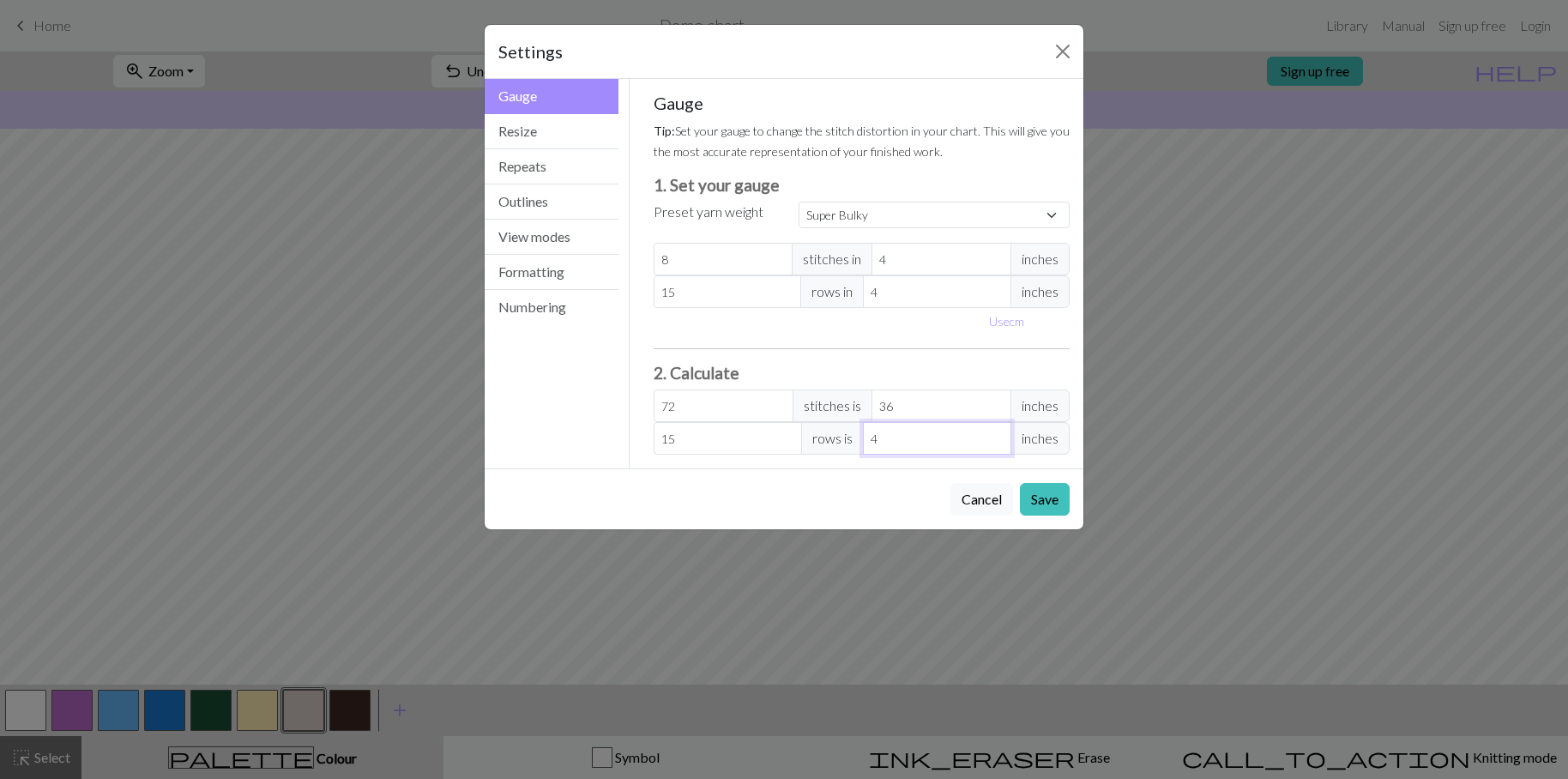
type input "3.75"
type input "1"
type input "52.5"
type input "14"
click at [536, 132] on button "Resize" at bounding box center [552, 132] width 134 height 35
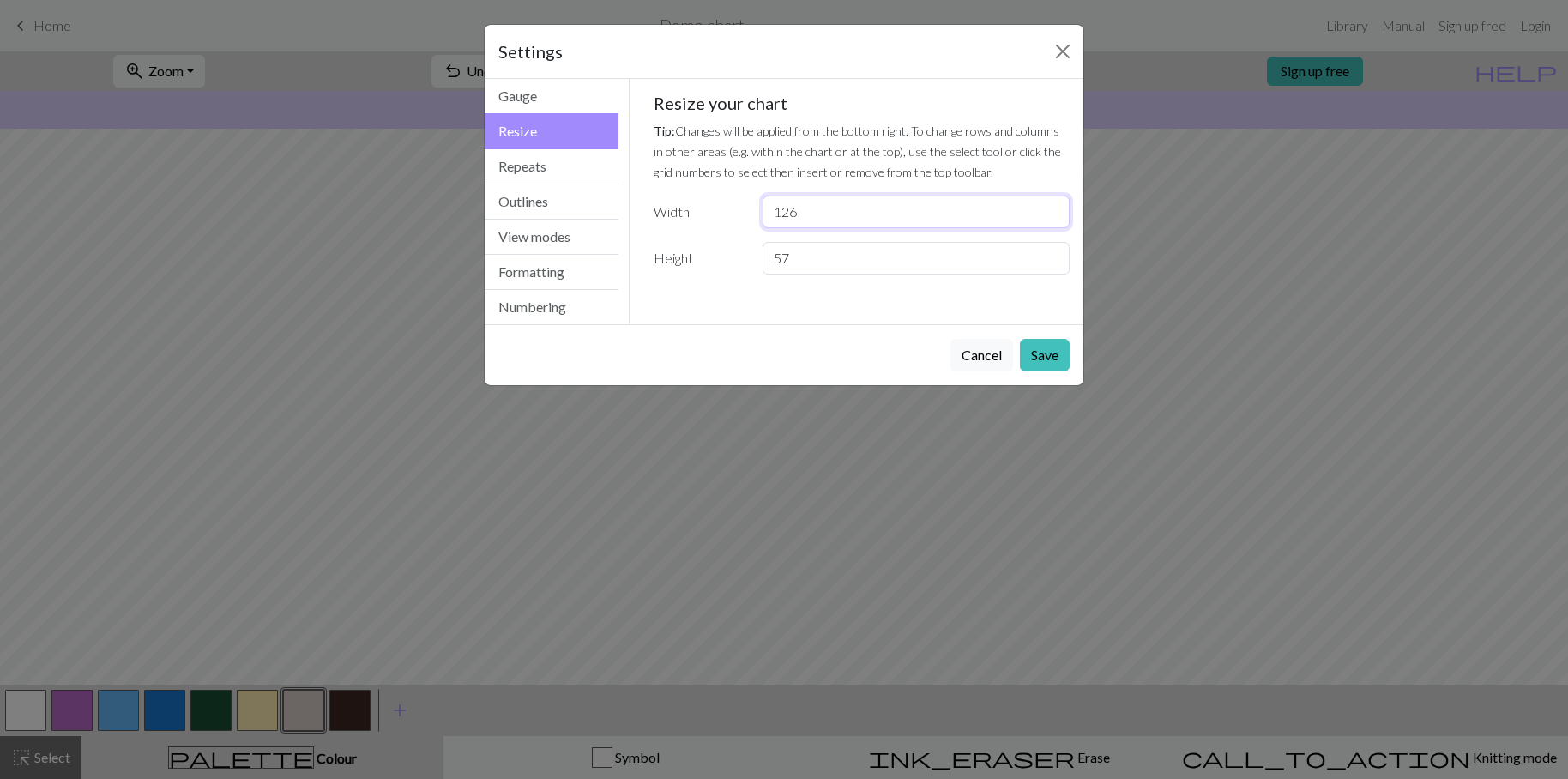
drag, startPoint x: 808, startPoint y: 210, endPoint x: 770, endPoint y: 214, distance: 38.2
click at [770, 214] on input "126" at bounding box center [916, 212] width 307 height 32
click at [534, 100] on button "Gauge" at bounding box center [552, 97] width 134 height 35
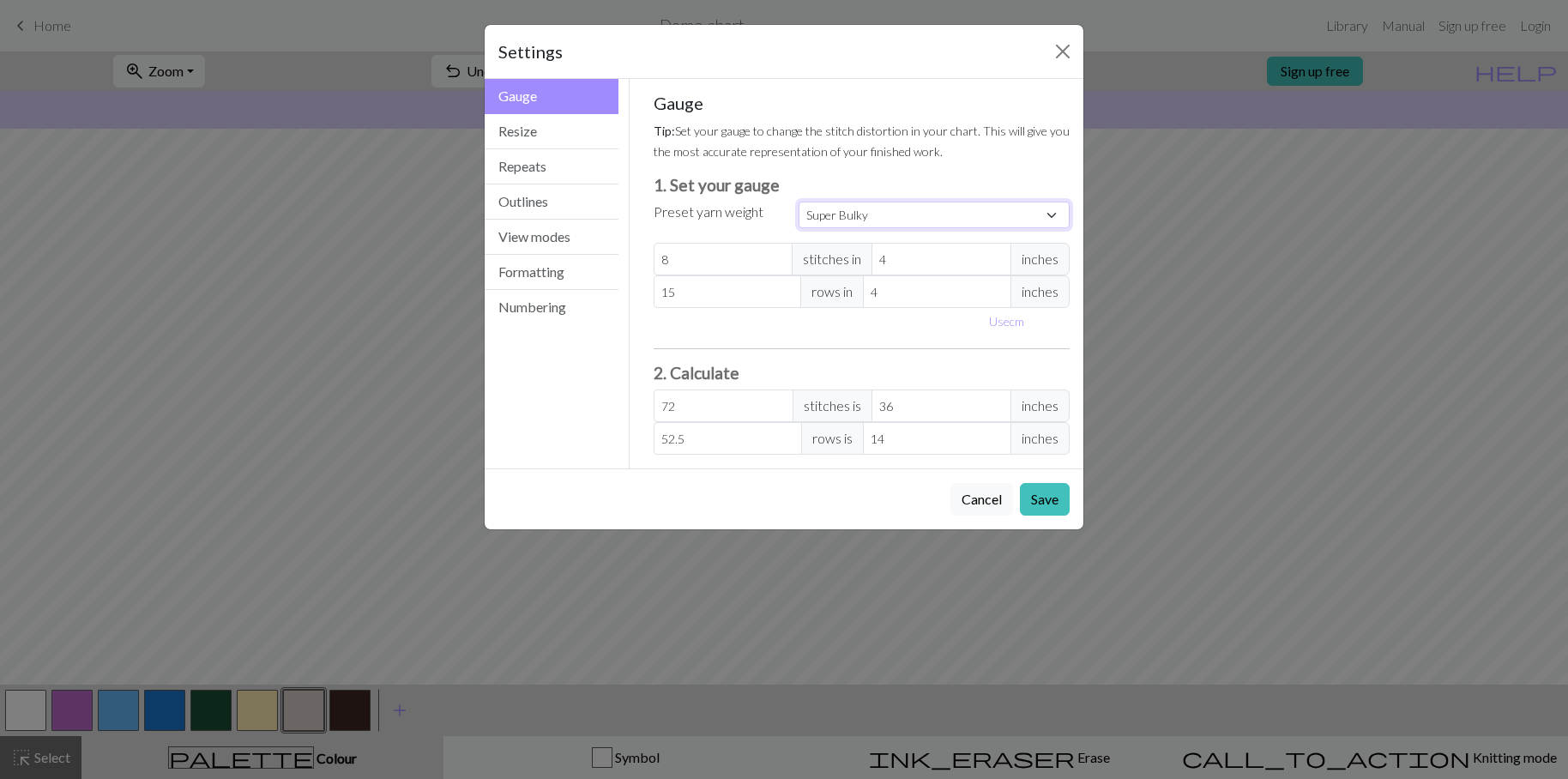
click at [923, 215] on select "Custom Square Lace Light Fingering Fingering Sport Double knit Worsted Aran Bul…" at bounding box center [934, 214] width 271 height 27
select select "bulky"
click at [799, 201] on select "Custom Square Lace Light Fingering Fingering Sport Double knit Worsted Aran Bul…" at bounding box center [934, 214] width 271 height 27
type input "14"
type input "19"
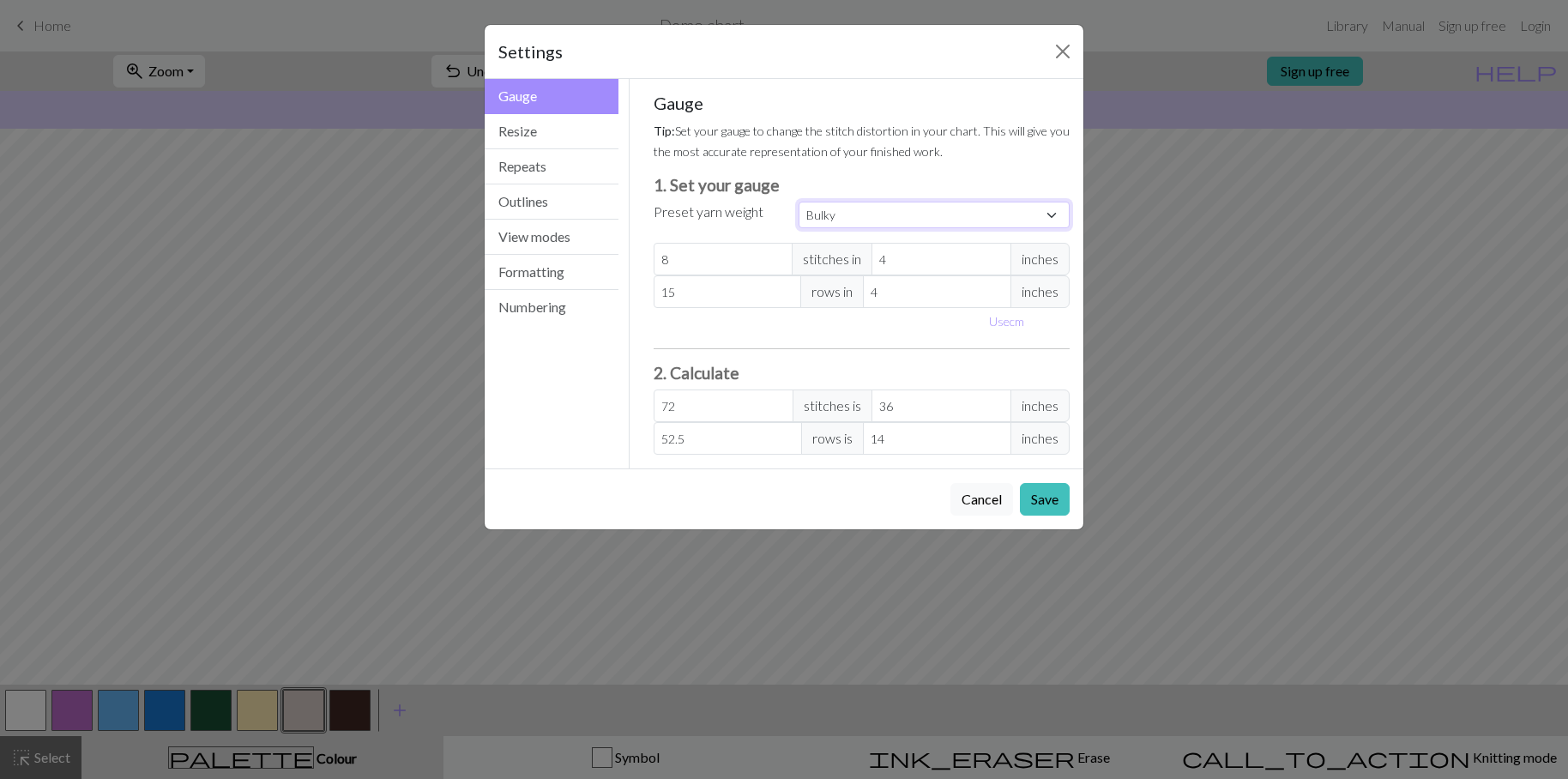
type input "126"
type input "66.5"
click at [511, 132] on button "Resize" at bounding box center [552, 132] width 134 height 35
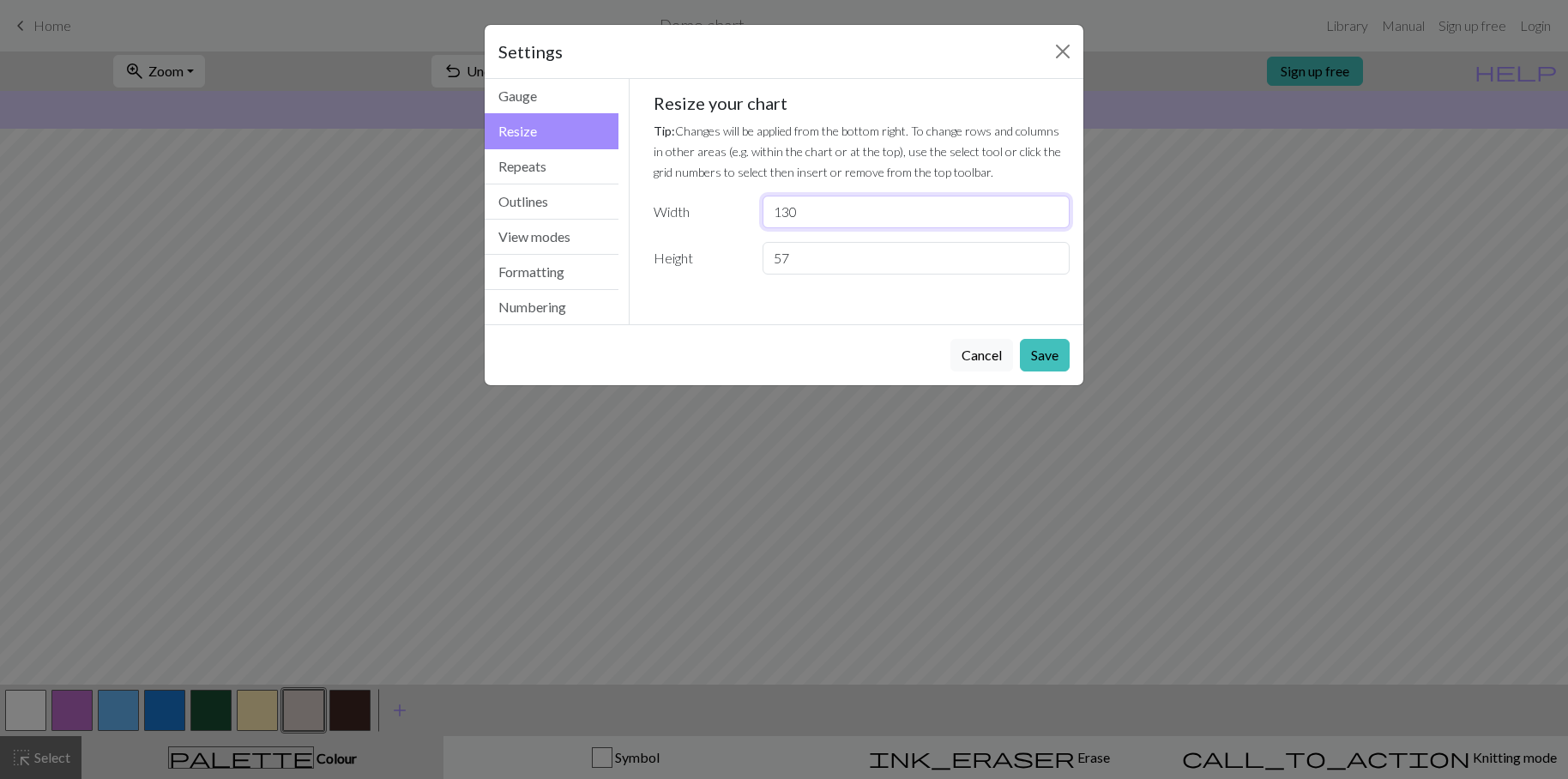
type input "130"
drag, startPoint x: 791, startPoint y: 259, endPoint x: 771, endPoint y: 264, distance: 20.6
click at [771, 264] on input "57" at bounding box center [916, 257] width 307 height 32
type input "70"
click at [539, 97] on button "Gauge" at bounding box center [552, 97] width 134 height 35
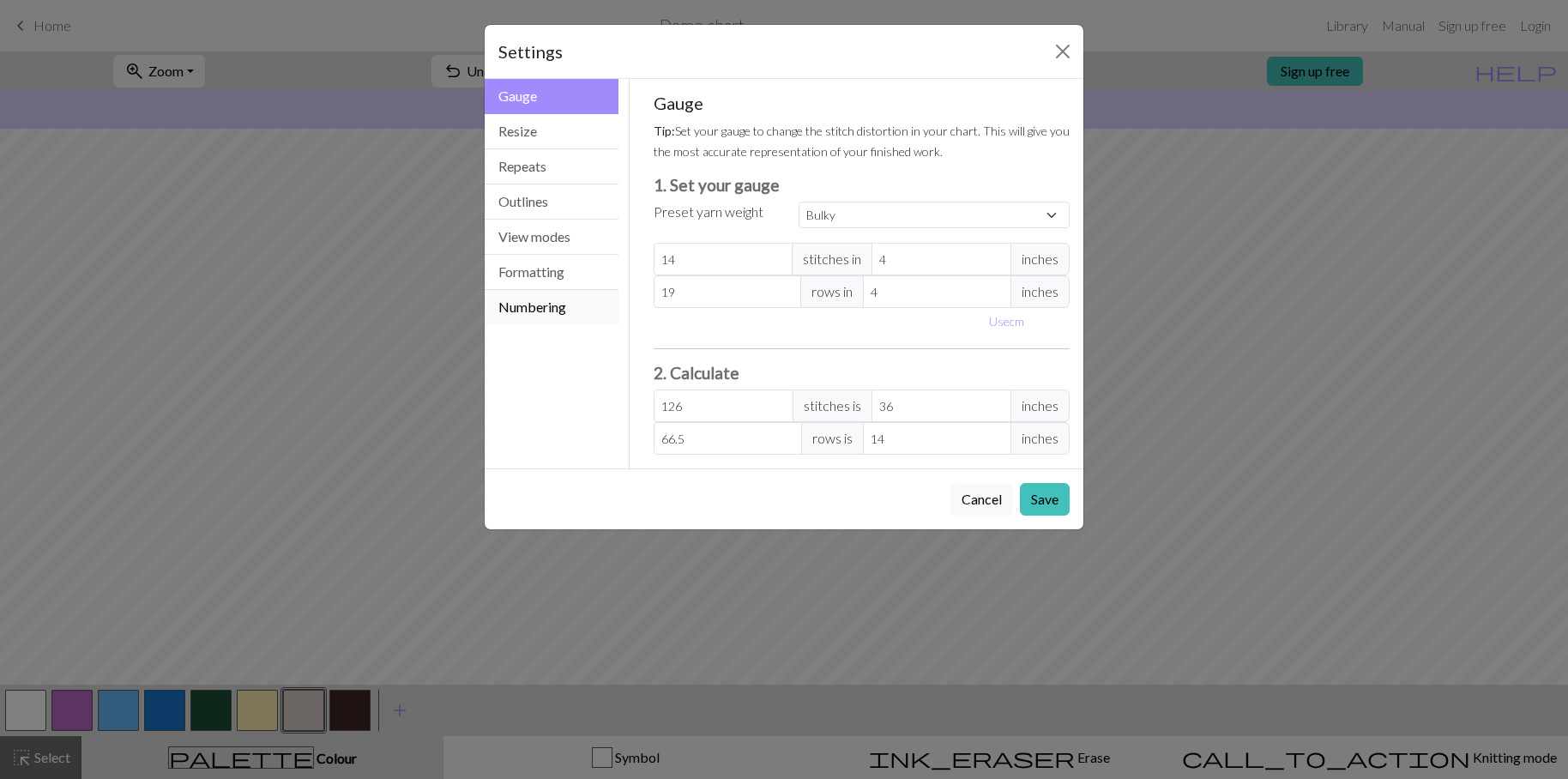
click at [555, 315] on button "Numbering" at bounding box center [552, 306] width 134 height 34
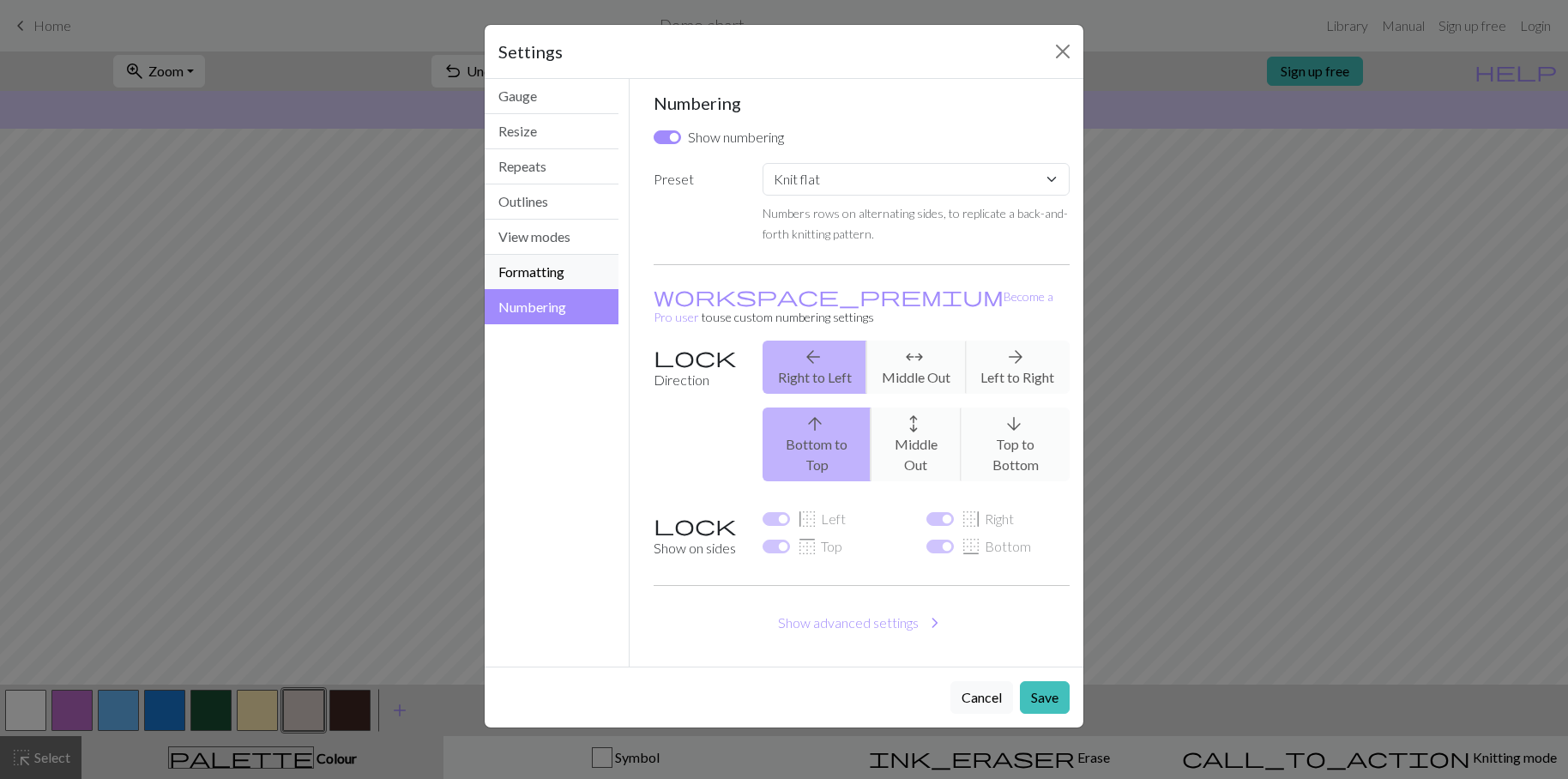
click at [561, 279] on button "Formatting" at bounding box center [552, 272] width 134 height 35
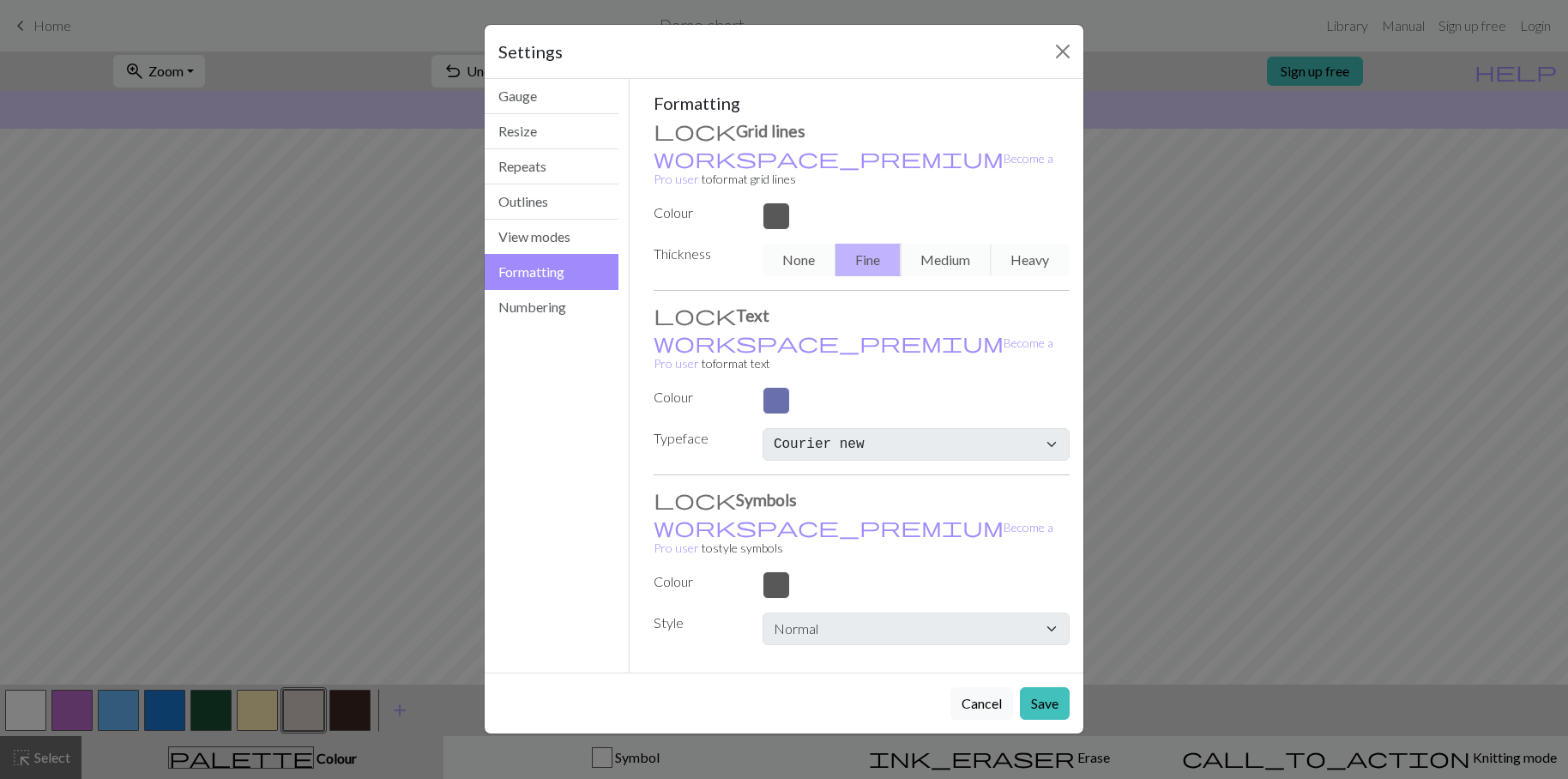
click at [952, 249] on div "None Fine Medium Heavy" at bounding box center [916, 259] width 328 height 32
click at [952, 243] on div "None Fine Medium Heavy" at bounding box center [916, 259] width 328 height 32
click at [555, 95] on button "Gauge" at bounding box center [552, 97] width 134 height 35
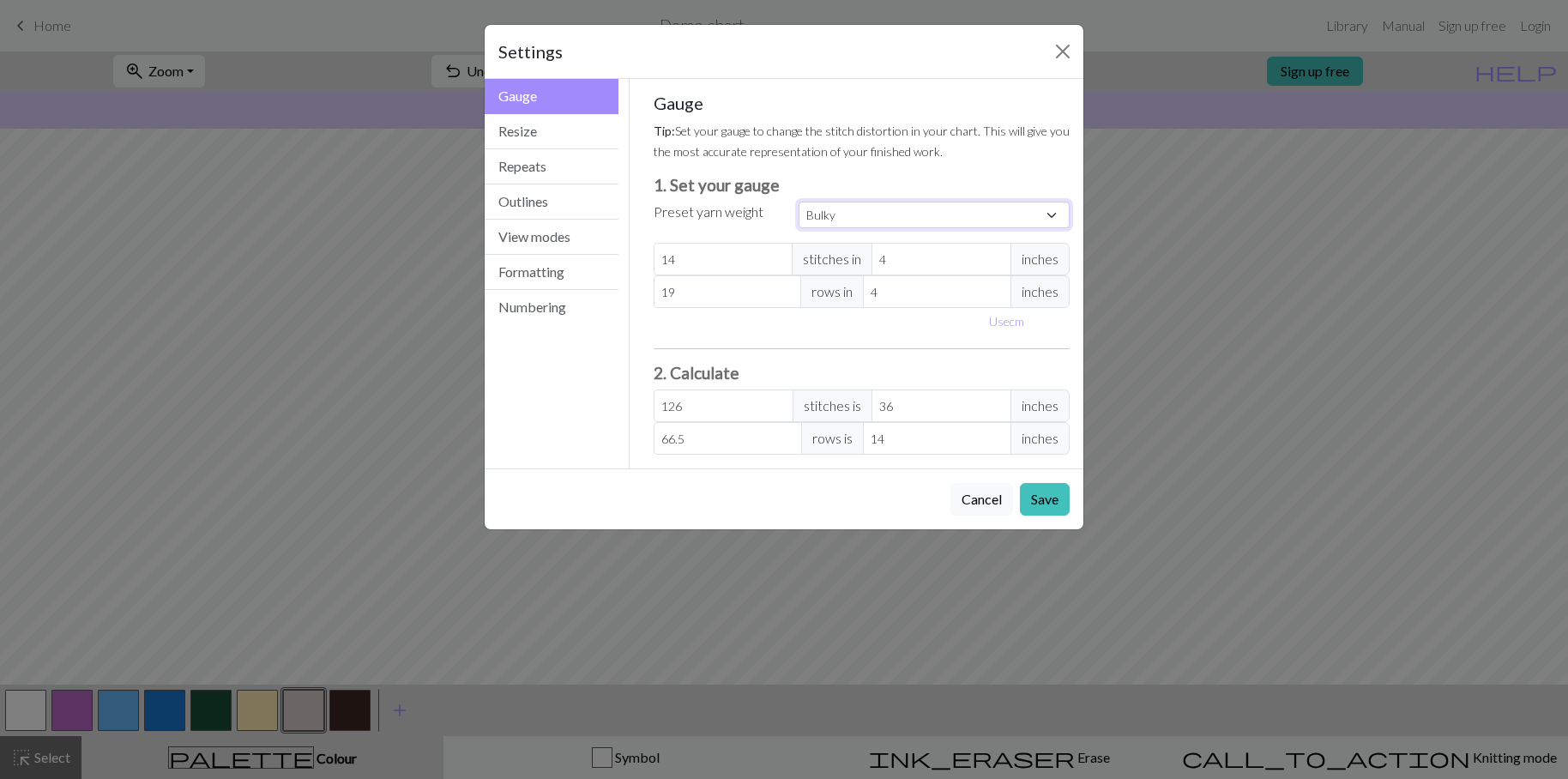
click at [869, 215] on select "Custom Square Lace Light Fingering Fingering Sport Double knit Worsted Aran Bul…" at bounding box center [934, 214] width 271 height 27
select select "superbulky"
click at [799, 201] on select "Custom Square Lace Light Fingering Fingering Sport Double knit Worsted Aran Bul…" at bounding box center [934, 214] width 271 height 27
type input "8"
type input "15"
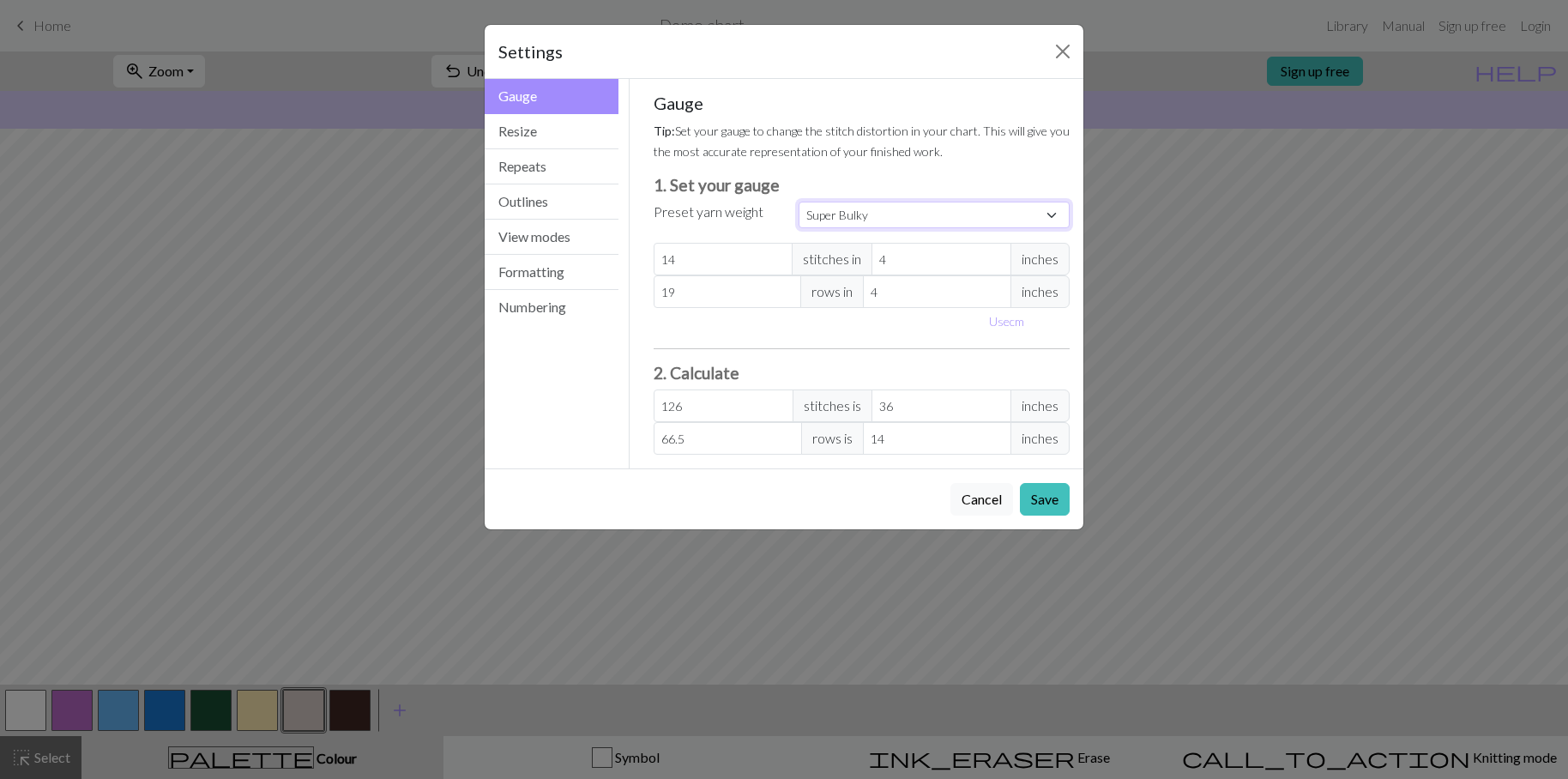
type input "72"
type input "52.5"
click at [519, 132] on button "Resize" at bounding box center [552, 132] width 134 height 35
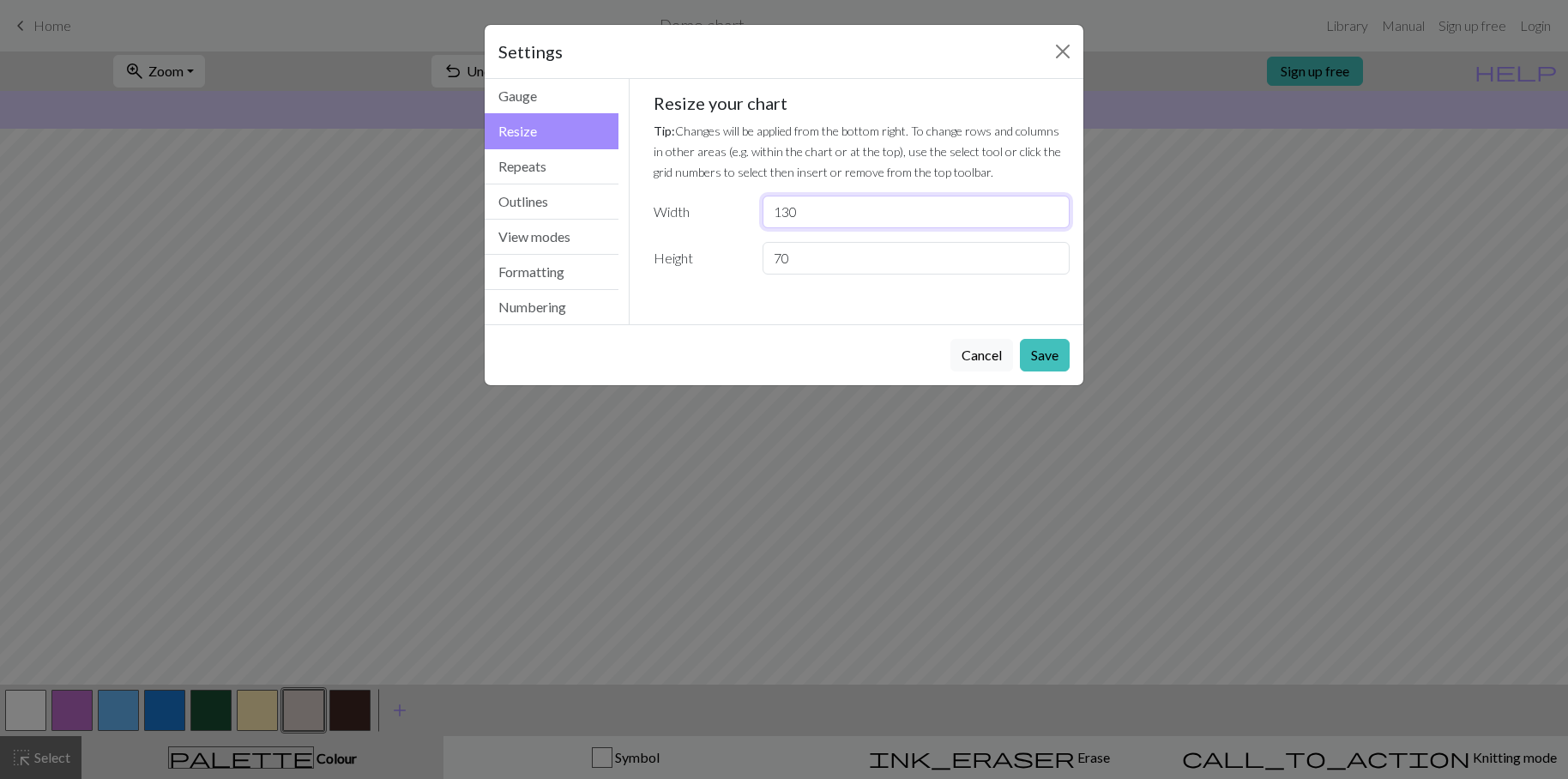
drag, startPoint x: 826, startPoint y: 212, endPoint x: 761, endPoint y: 219, distance: 65.4
click at [761, 219] on div "130" at bounding box center [916, 212] width 328 height 32
type input "75"
drag, startPoint x: 827, startPoint y: 263, endPoint x: 748, endPoint y: 263, distance: 79.0
click at [748, 263] on div "Height 70" at bounding box center [862, 257] width 438 height 32
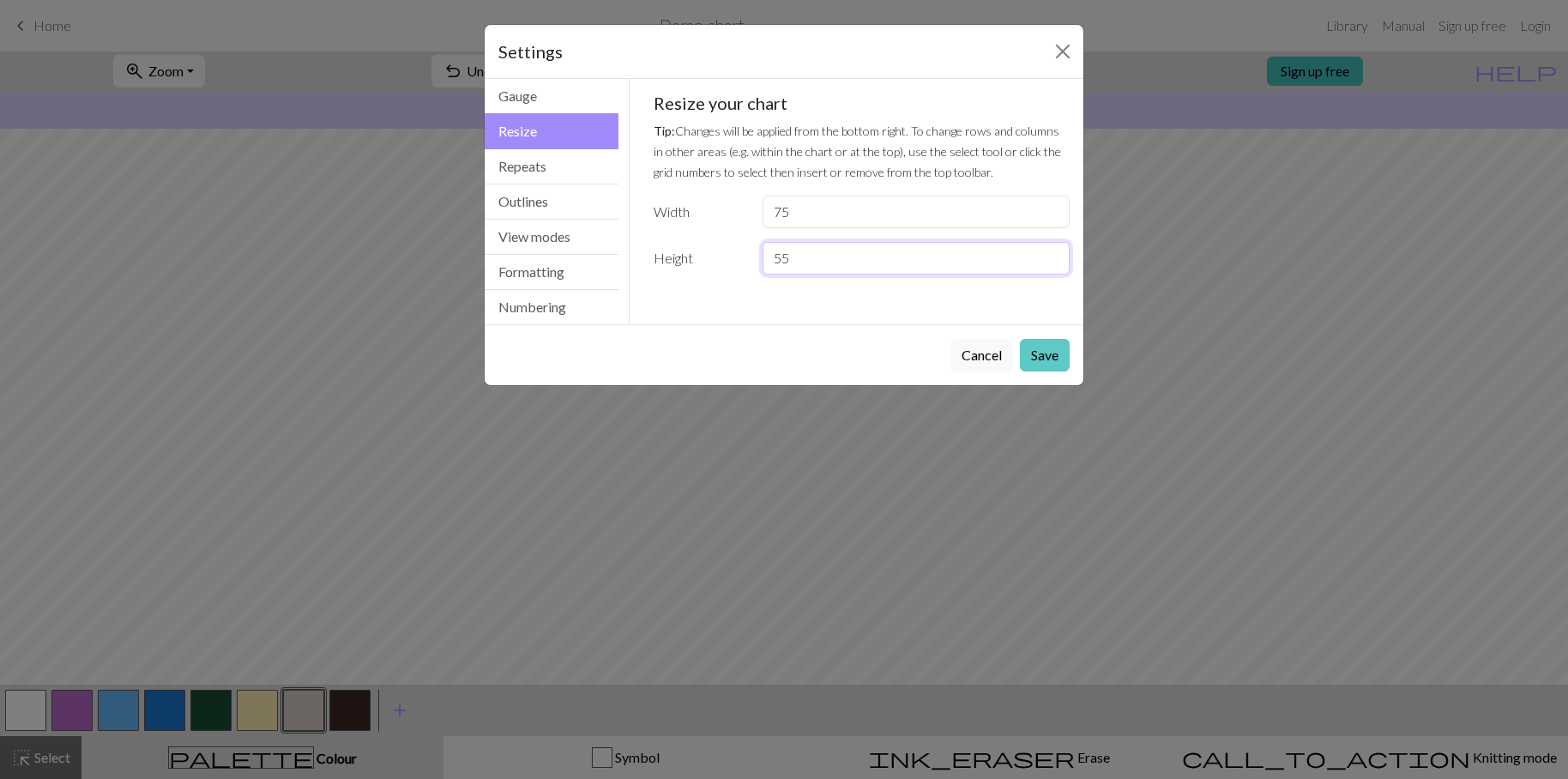
type input "55"
click at [1053, 357] on button "Save" at bounding box center [1045, 355] width 50 height 32
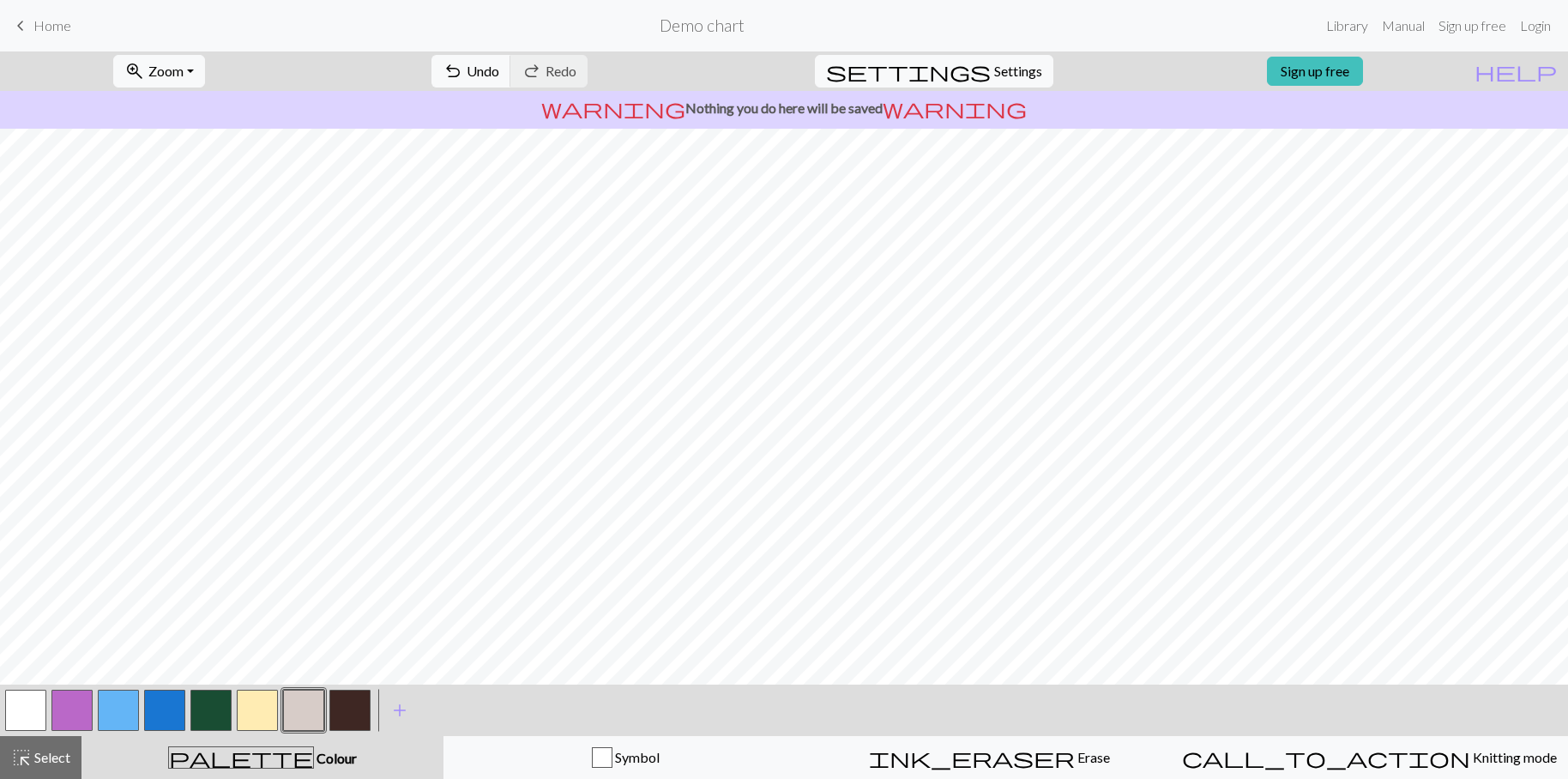
click at [260, 710] on button "button" at bounding box center [257, 709] width 41 height 41
click at [499, 72] on span "Undo" at bounding box center [482, 71] width 33 height 17
